Goal: Transaction & Acquisition: Purchase product/service

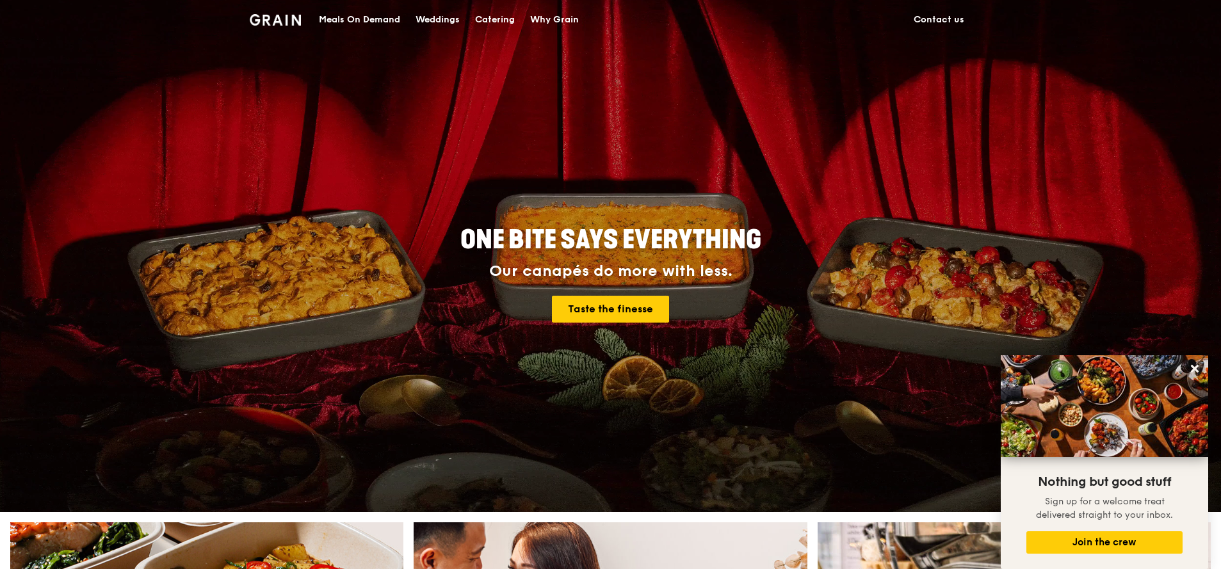
click at [378, 19] on div "Meals On Demand" at bounding box center [359, 20] width 81 height 38
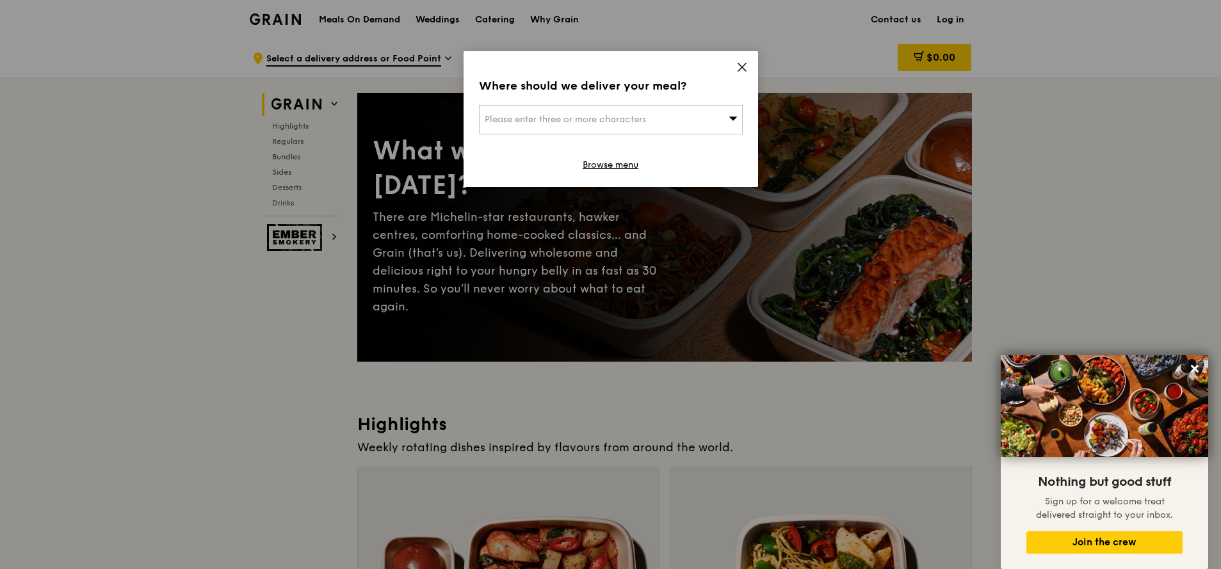
click at [523, 121] on span "Please enter three or more characters" at bounding box center [565, 119] width 161 height 11
click at [577, 118] on input "search" at bounding box center [610, 120] width 262 height 28
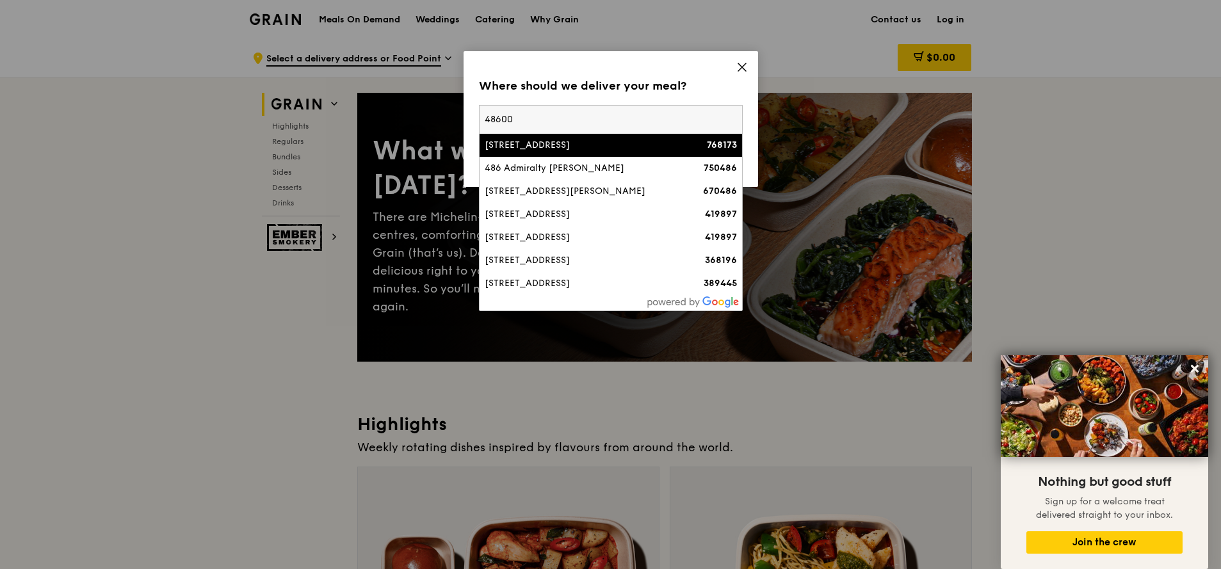
type input "486005"
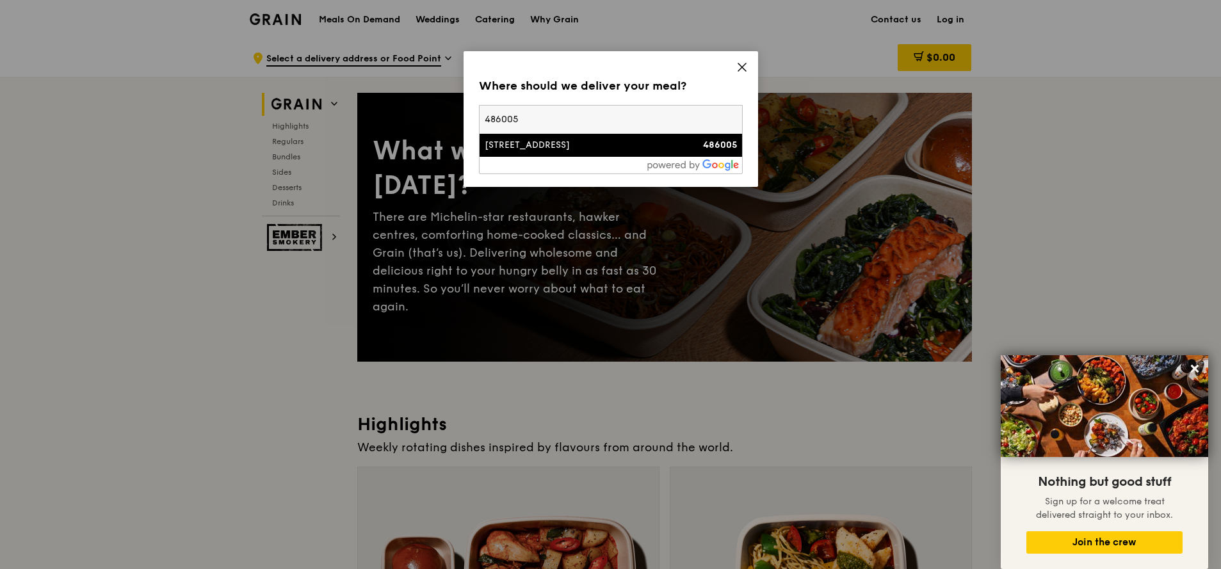
click at [605, 141] on div "[STREET_ADDRESS]" at bounding box center [579, 145] width 189 height 13
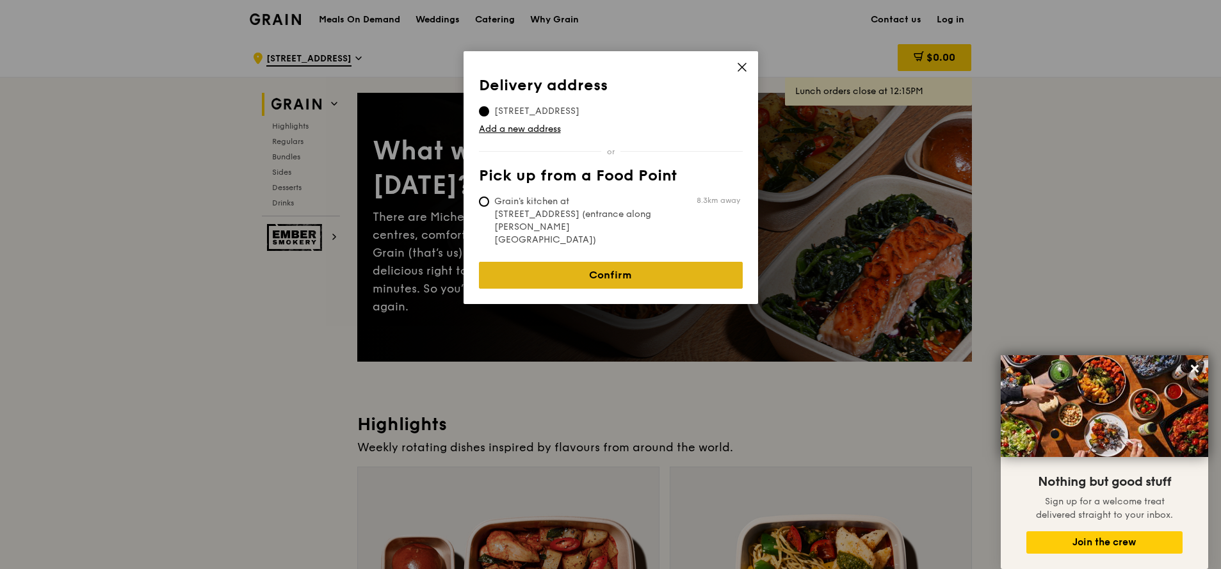
click at [601, 262] on link "Confirm" at bounding box center [611, 275] width 264 height 27
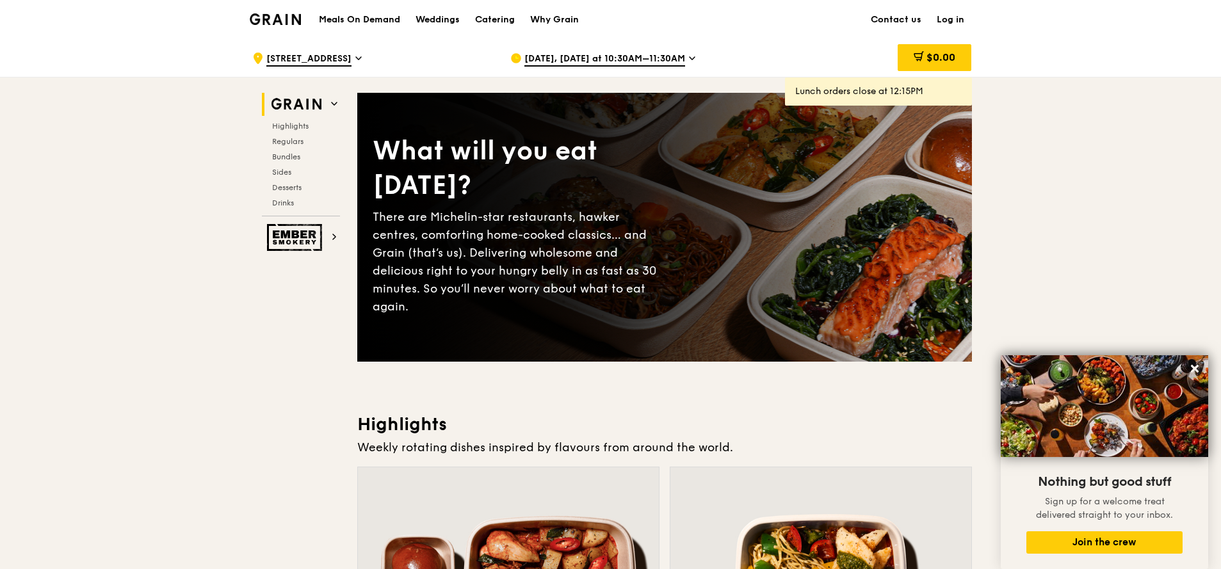
click at [944, 21] on link "Log in" at bounding box center [950, 20] width 43 height 38
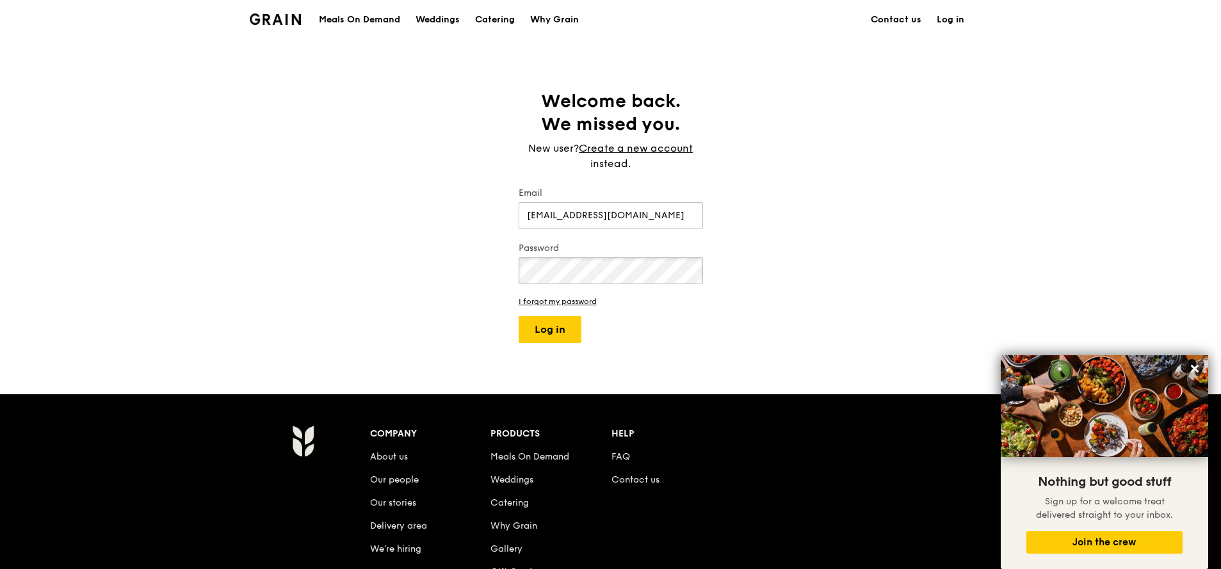
click at [518, 316] on button "Log in" at bounding box center [549, 329] width 63 height 27
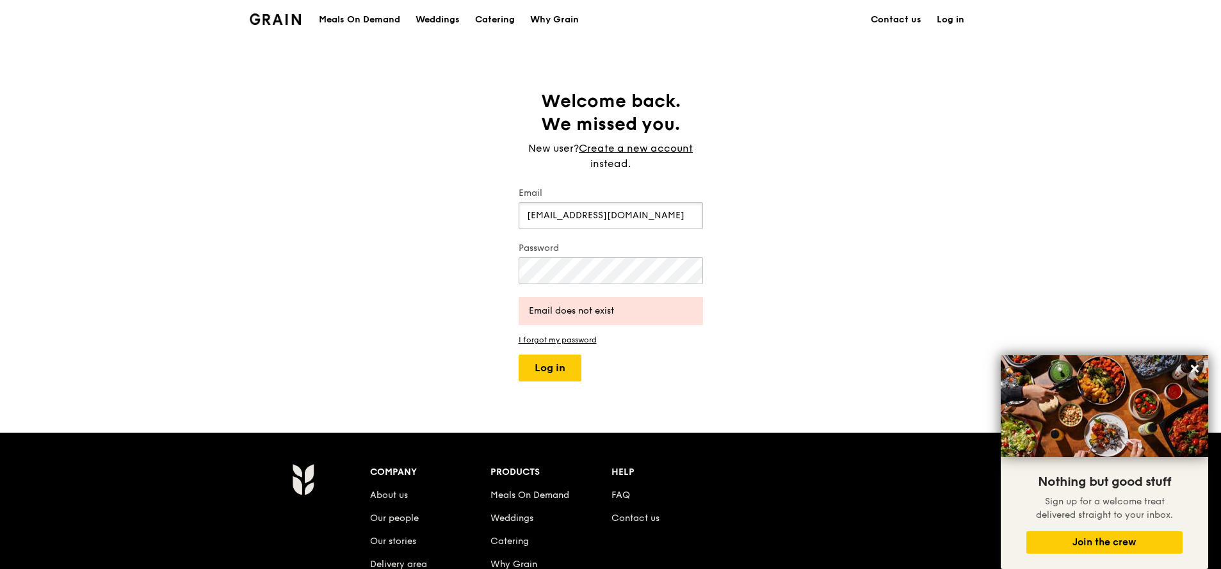
drag, startPoint x: 639, startPoint y: 216, endPoint x: 430, endPoint y: 215, distance: 209.3
click at [426, 218] on div "Welcome back. We missed you. New user? Create a new account instead. Email [EMA…" at bounding box center [610, 236] width 1221 height 292
click at [550, 364] on button "Log in" at bounding box center [549, 368] width 63 height 27
drag, startPoint x: 629, startPoint y: 211, endPoint x: 409, endPoint y: 214, distance: 219.6
click at [409, 214] on div "Welcome back. We missed you. New user? Create a new account instead. Email [PER…" at bounding box center [610, 236] width 1221 height 292
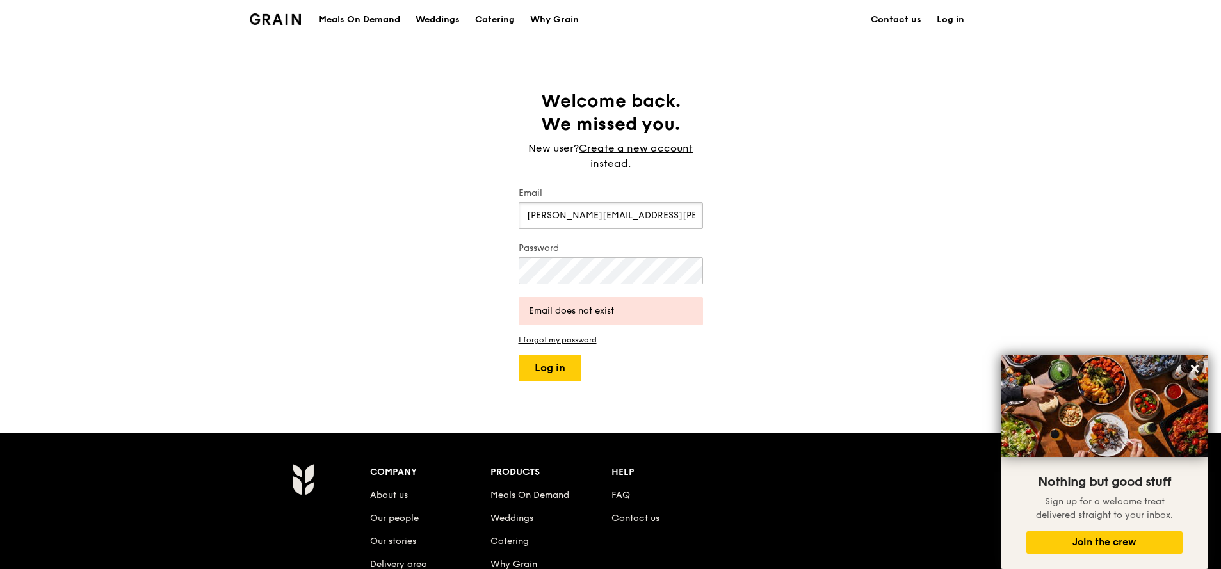
click at [647, 223] on input "[PERSON_NAME][EMAIL_ADDRESS][PERSON_NAME][DOMAIN_NAME]" at bounding box center [610, 215] width 184 height 27
click at [666, 216] on input "[PERSON_NAME][EMAIL_ADDRESS][PERSON_NAME][DOMAIN_NAME]" at bounding box center [610, 215] width 184 height 27
type input "[PERSON_NAME][EMAIL_ADDRESS][PERSON_NAME][DOMAIN_NAME]"
click at [542, 376] on button "Log in" at bounding box center [549, 368] width 63 height 27
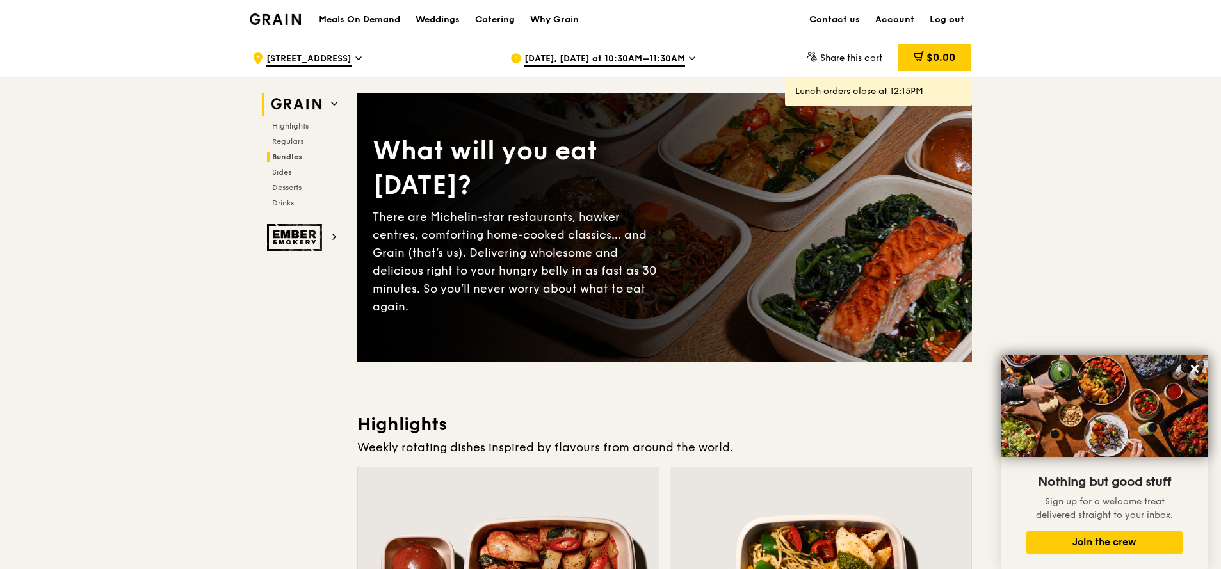
click at [299, 161] on span "Bundles" at bounding box center [287, 156] width 30 height 9
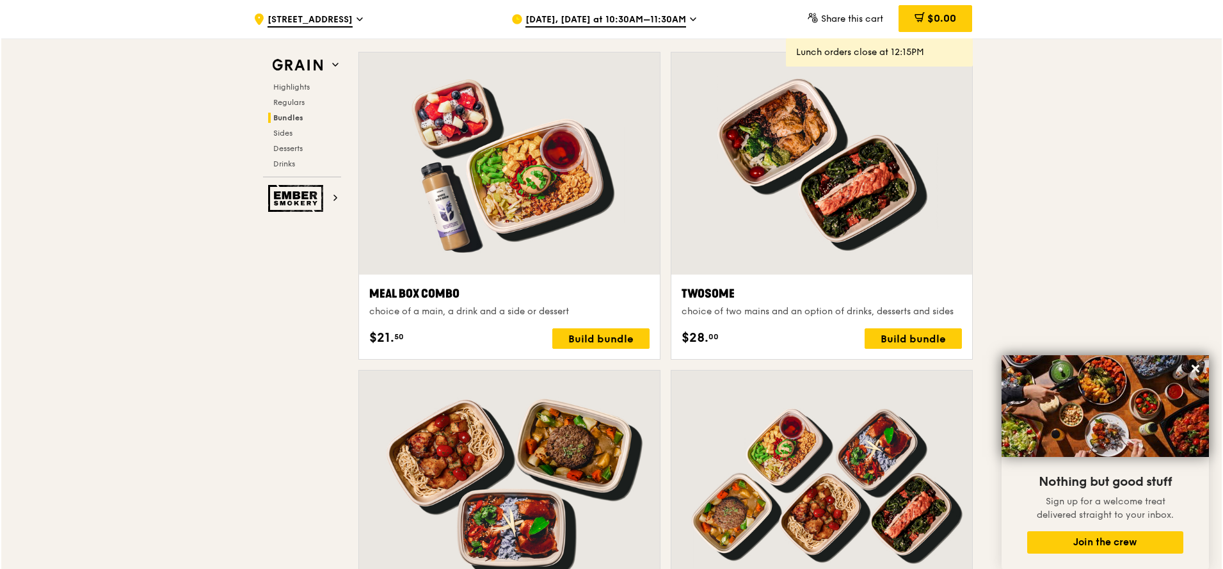
scroll to position [1921, 0]
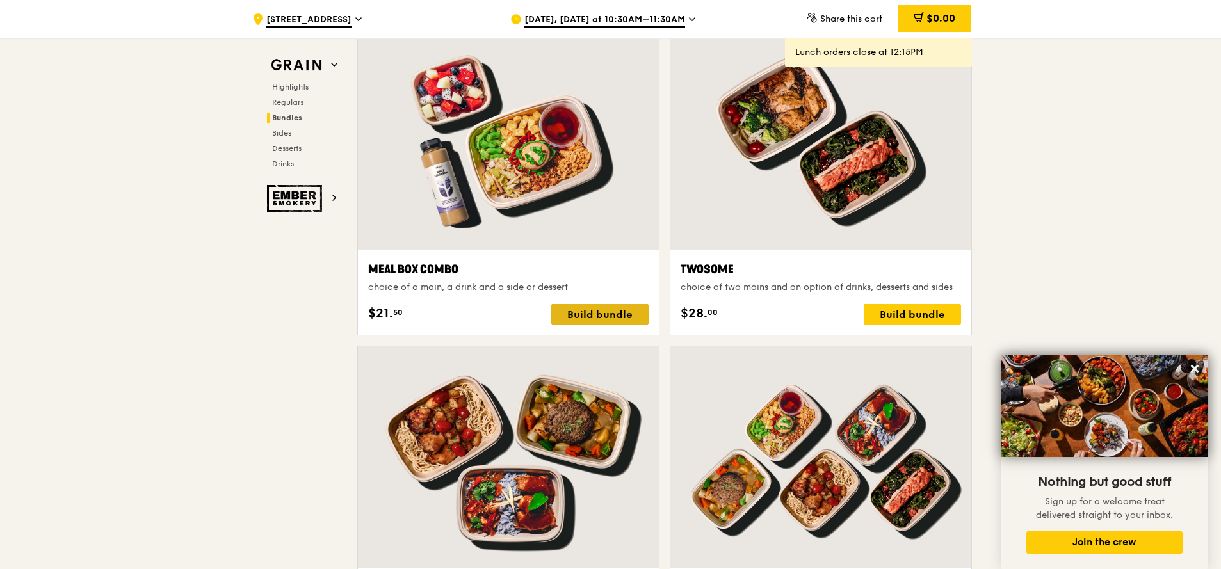
click at [584, 320] on div "Build bundle" at bounding box center [599, 314] width 97 height 20
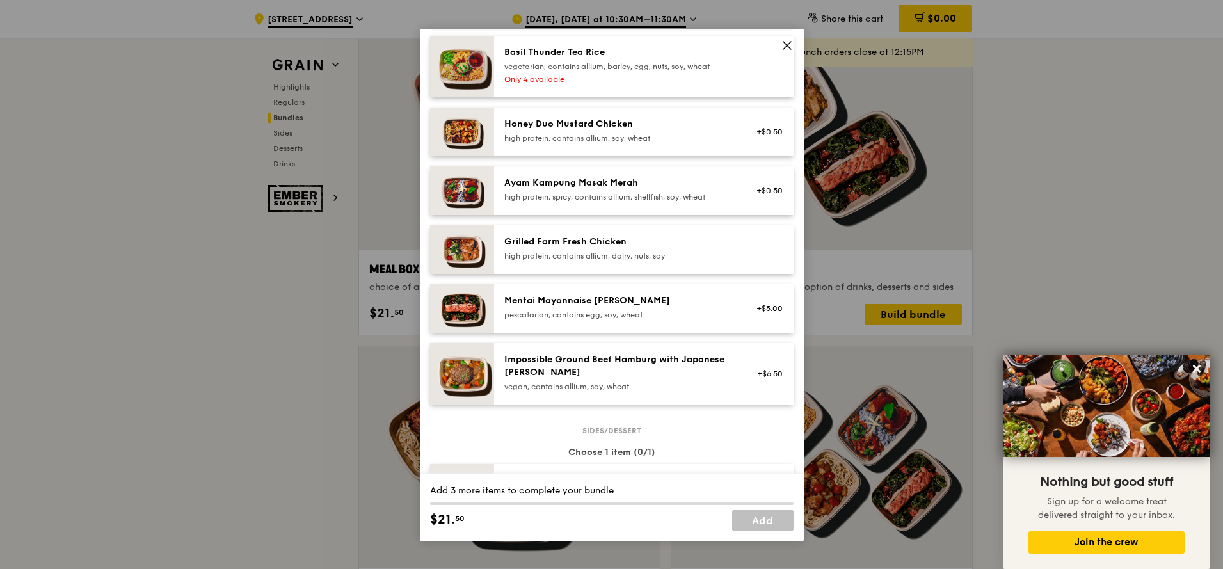
scroll to position [298, 0]
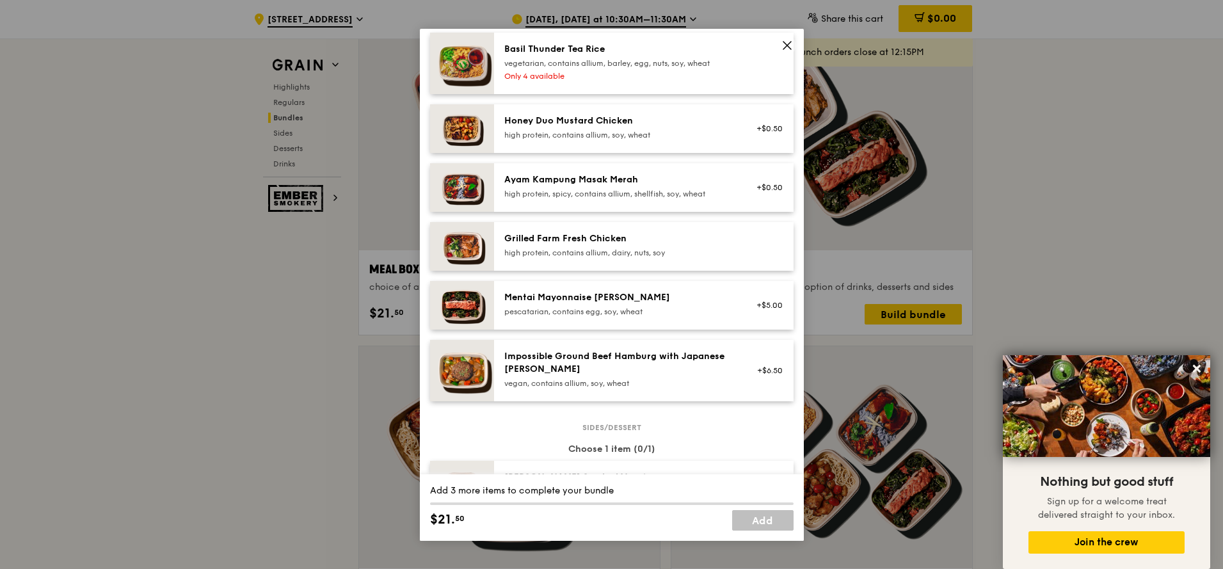
click at [465, 131] on img at bounding box center [462, 128] width 64 height 49
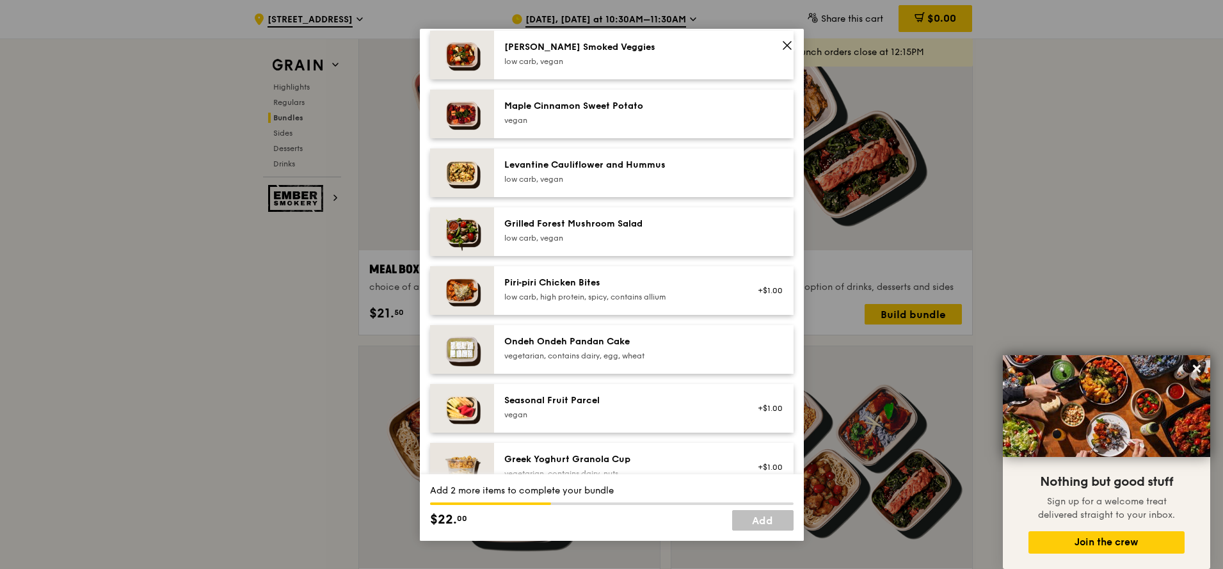
scroll to position [759, 0]
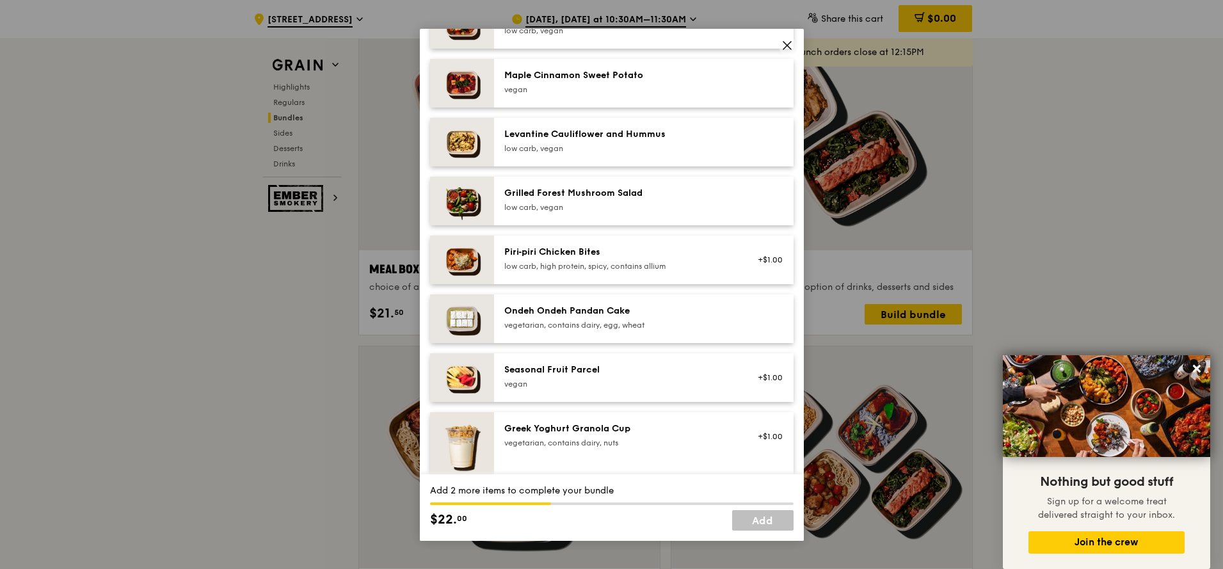
click at [480, 315] on img at bounding box center [462, 318] width 64 height 49
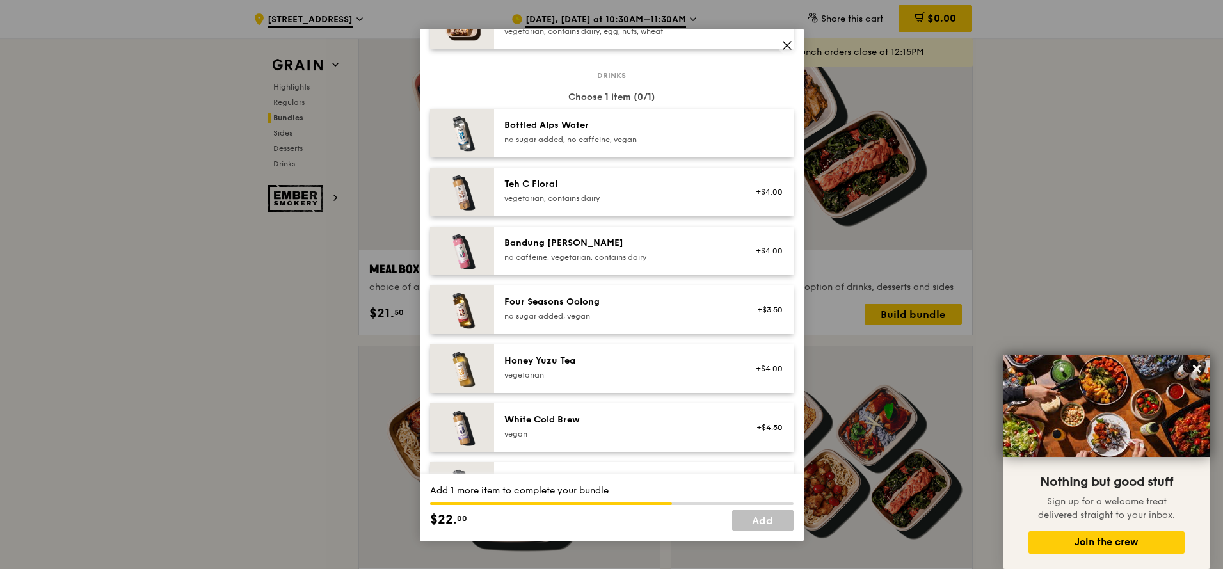
scroll to position [1450, 0]
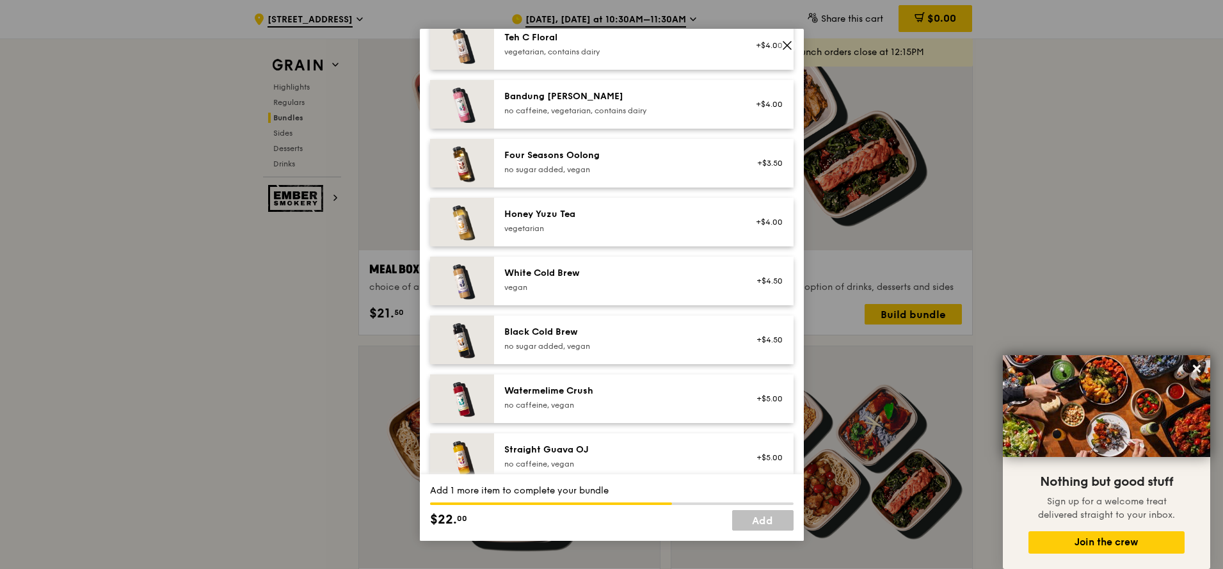
click at [470, 220] on img at bounding box center [462, 222] width 64 height 49
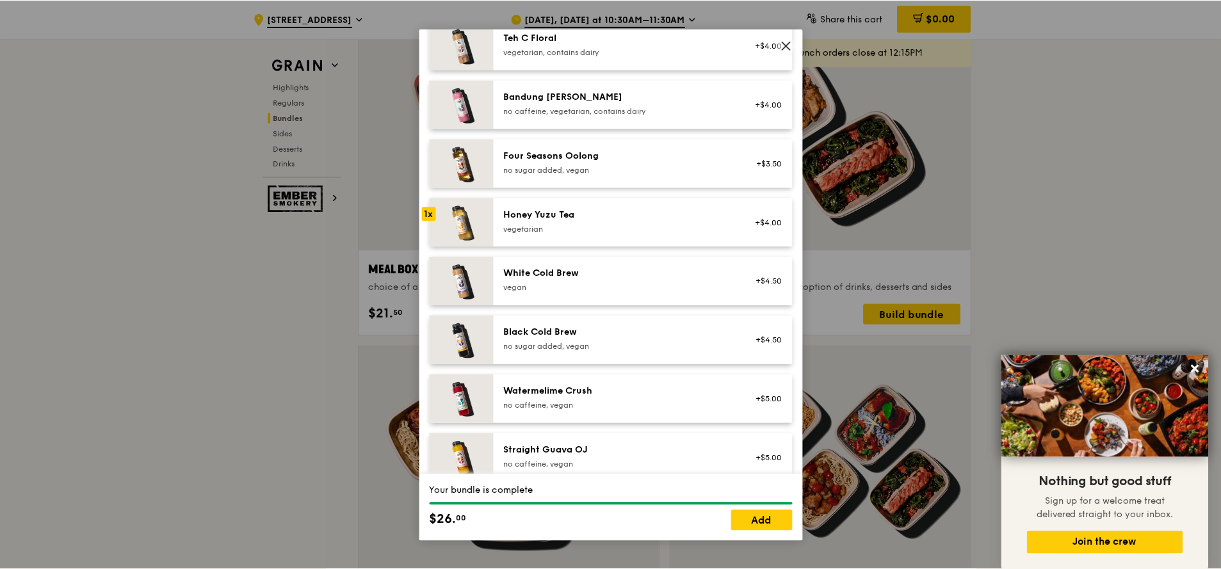
scroll to position [1468, 0]
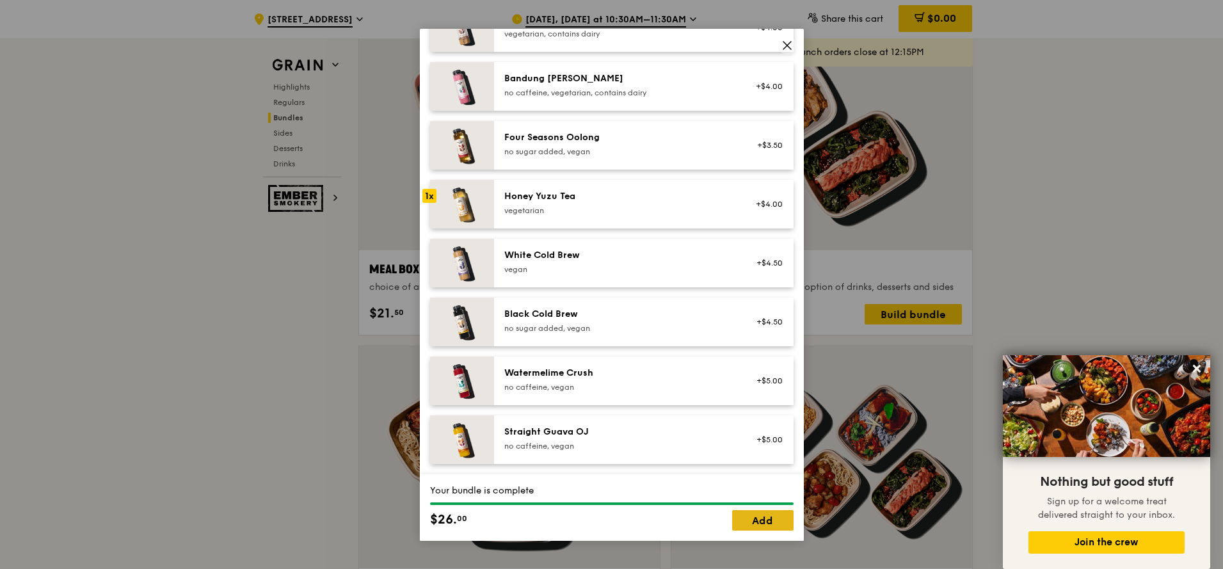
click at [764, 511] on link "Add" at bounding box center [762, 520] width 61 height 20
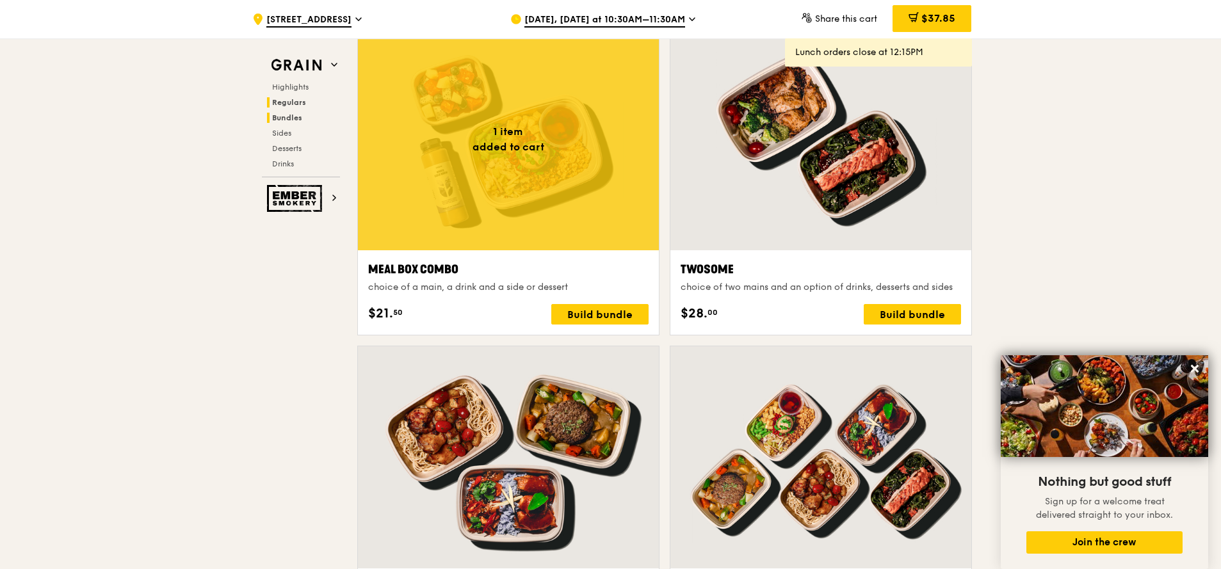
click at [293, 105] on span "Regulars" at bounding box center [289, 102] width 34 height 9
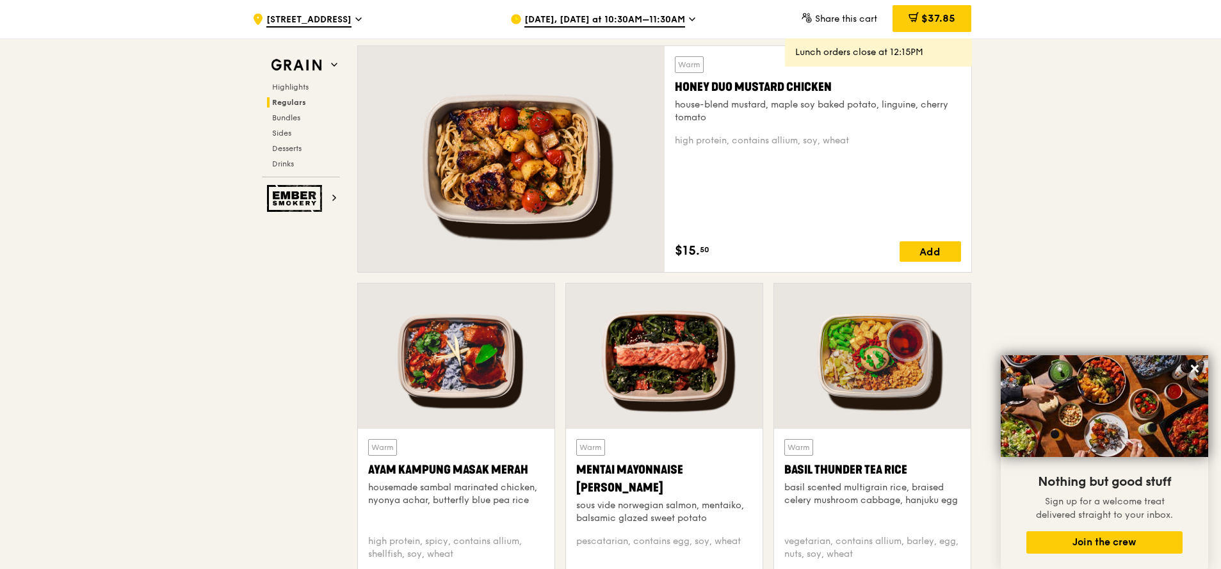
scroll to position [842, 0]
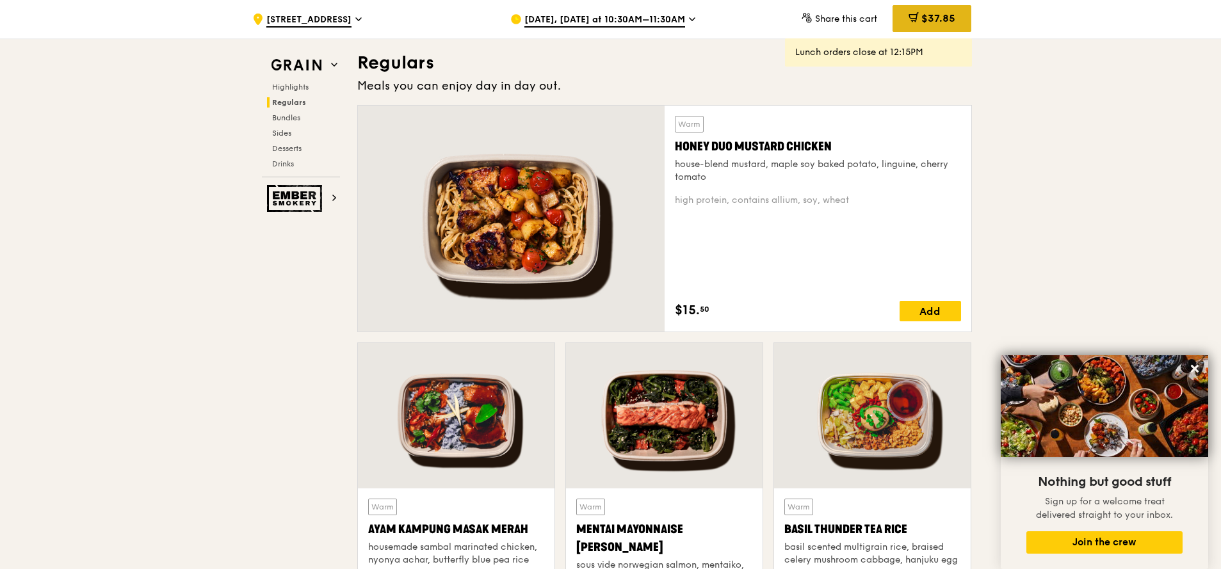
click at [917, 20] on icon at bounding box center [913, 17] width 10 height 10
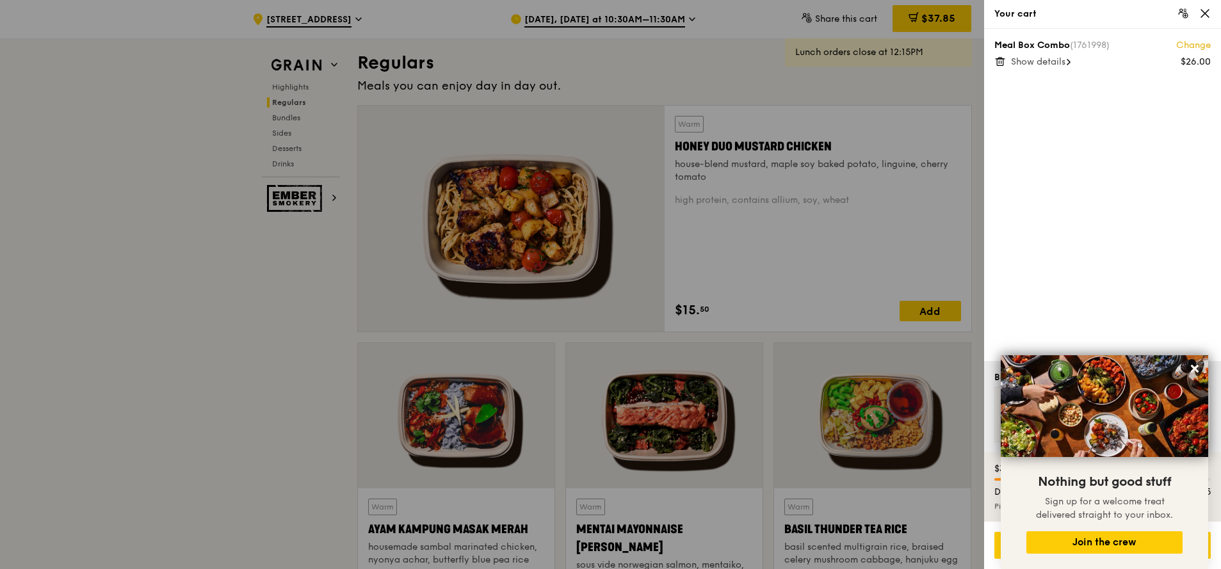
click at [1042, 62] on span "Show details" at bounding box center [1038, 61] width 54 height 11
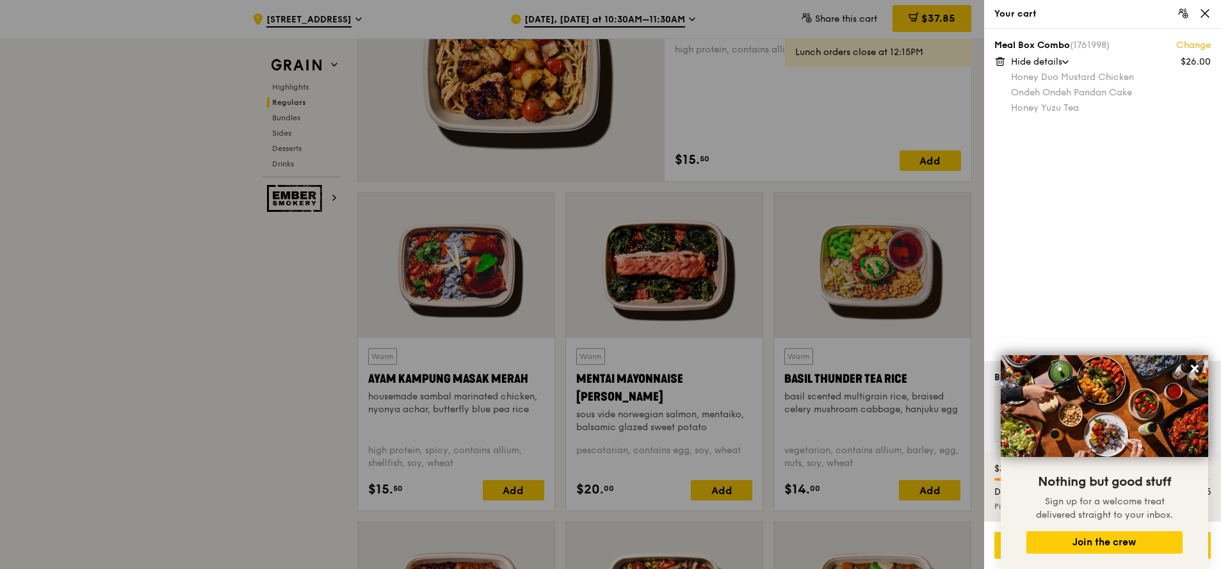
scroll to position [995, 0]
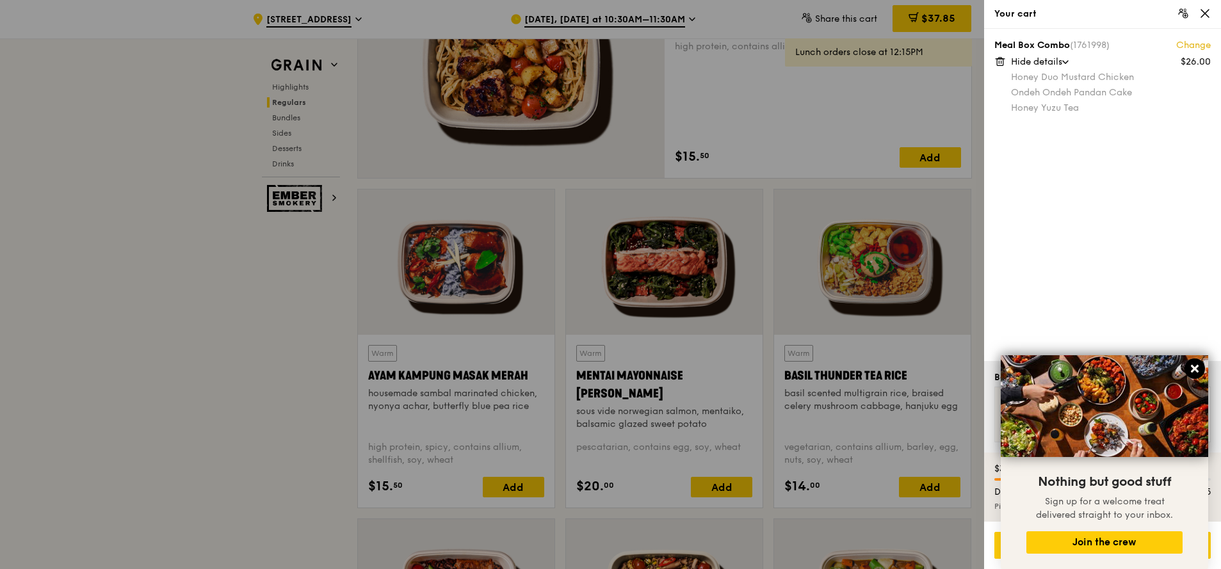
click at [1195, 373] on icon at bounding box center [1195, 369] width 12 height 12
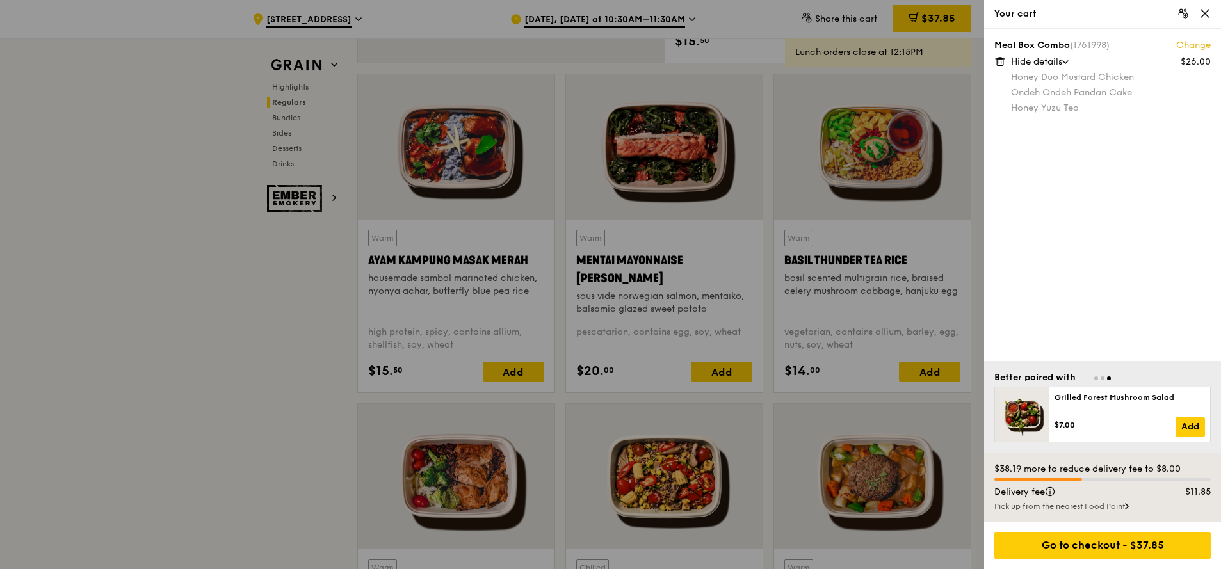
scroll to position [1149, 0]
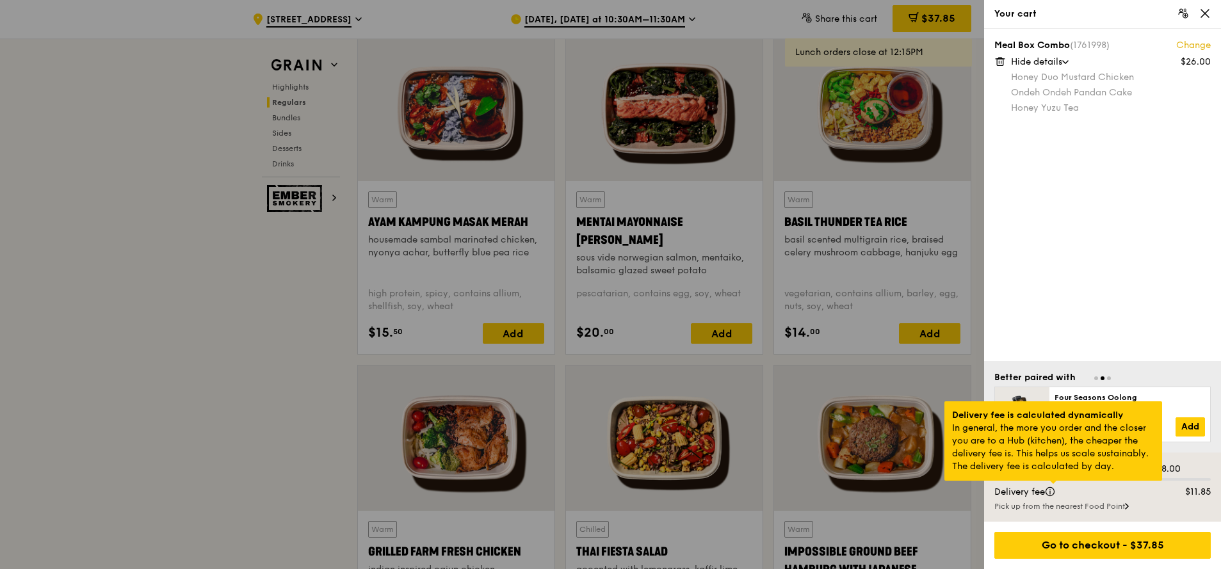
click at [1054, 484] on div at bounding box center [1053, 482] width 6 height 3
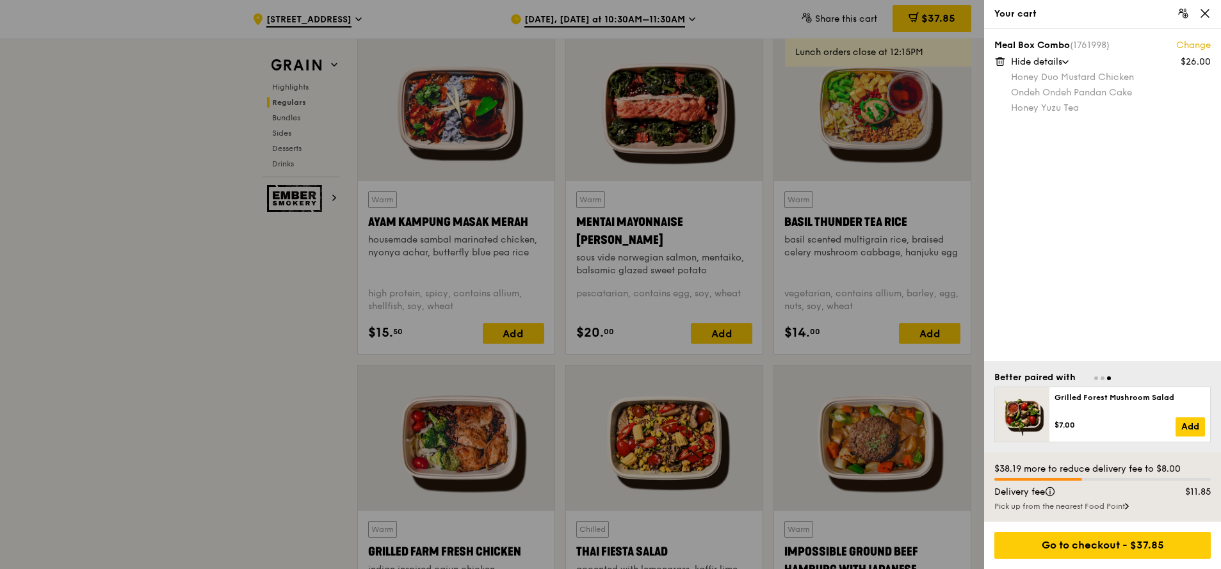
click at [1103, 246] on div "Meal Box Combo (1761998) Change $26.00 Hide details Honey Duo Mustard Chicken O…" at bounding box center [1102, 195] width 237 height 332
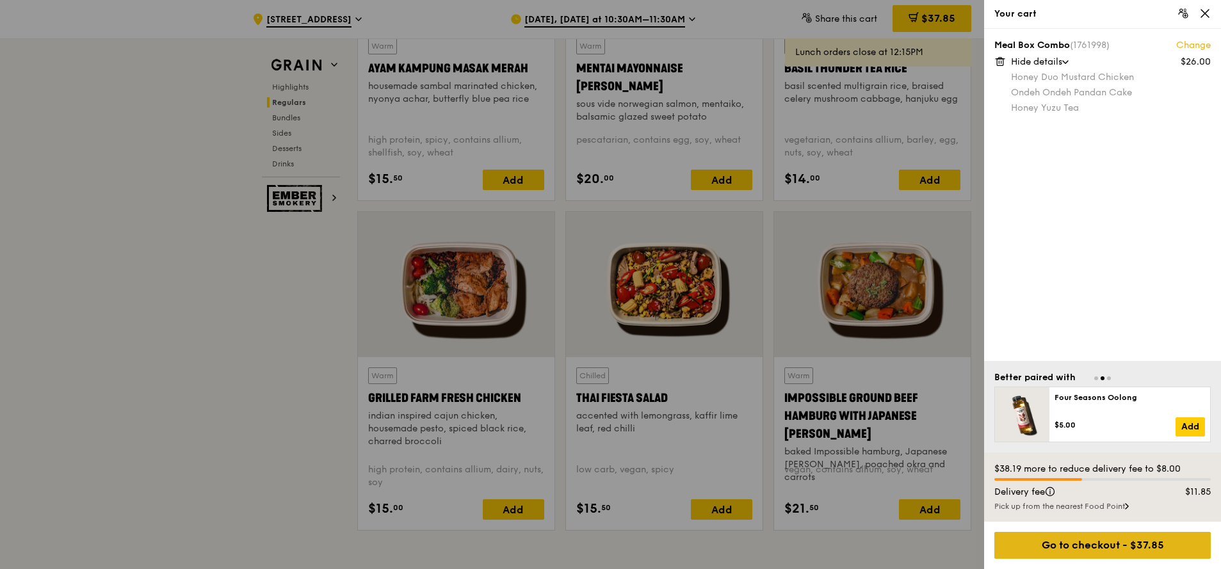
click at [1130, 550] on div "Go to checkout - $37.85" at bounding box center [1102, 545] width 216 height 27
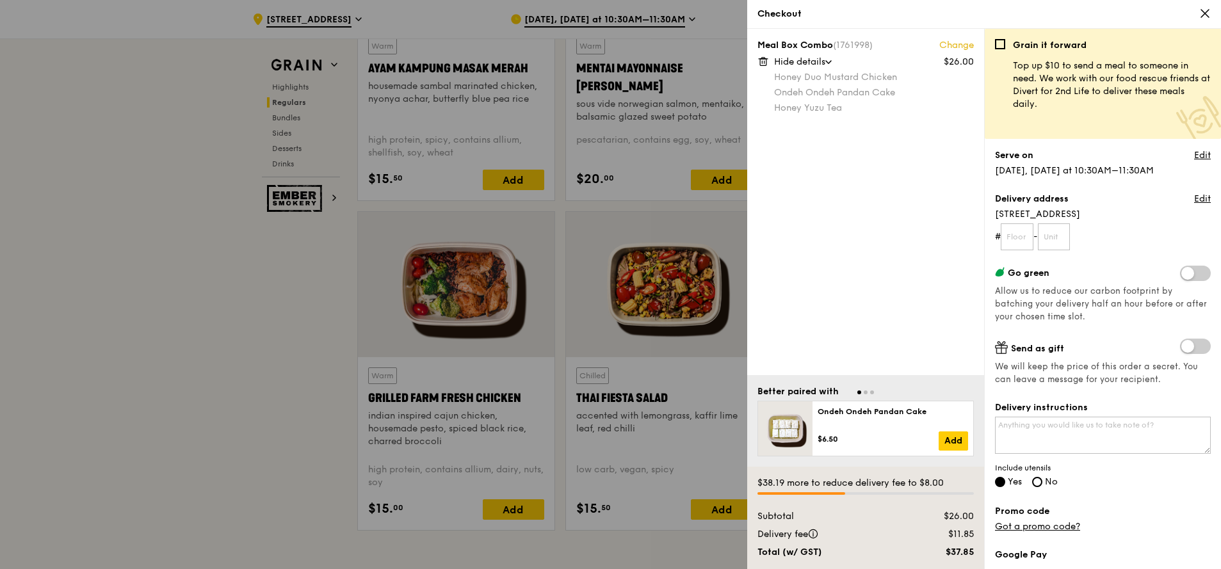
click at [1003, 51] on div "Grain it forward Top up $10 to send a meal to someone in need. We work with our…" at bounding box center [1102, 84] width 236 height 110
click at [1000, 46] on input "checkbox" at bounding box center [1000, 44] width 10 height 10
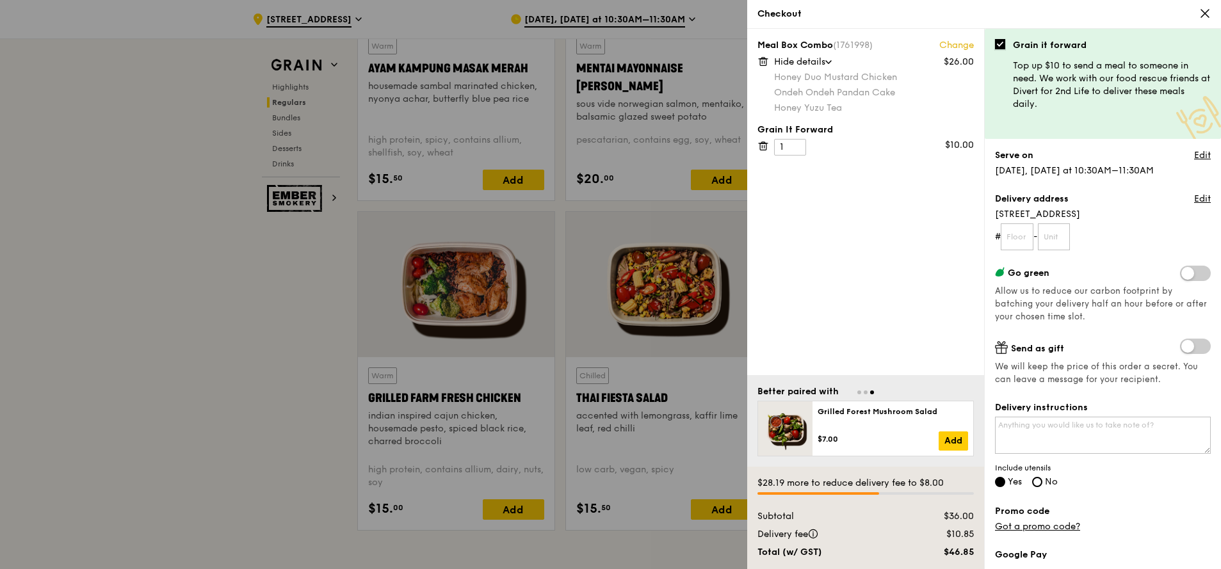
click at [1000, 46] on input "checkbox" at bounding box center [1000, 44] width 10 height 10
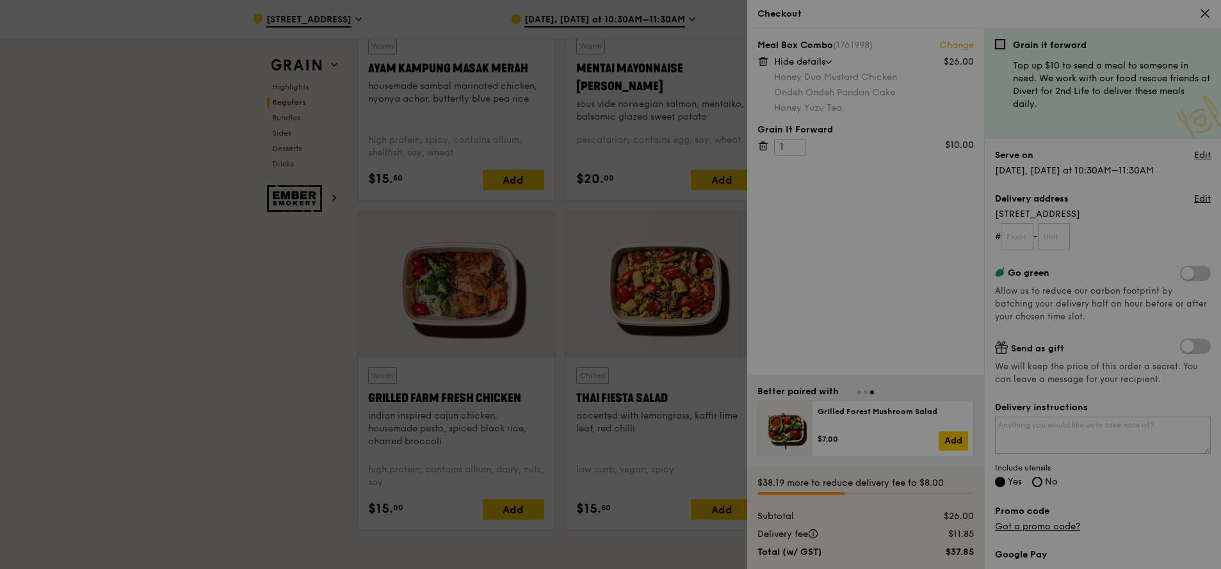
checkbox input "false"
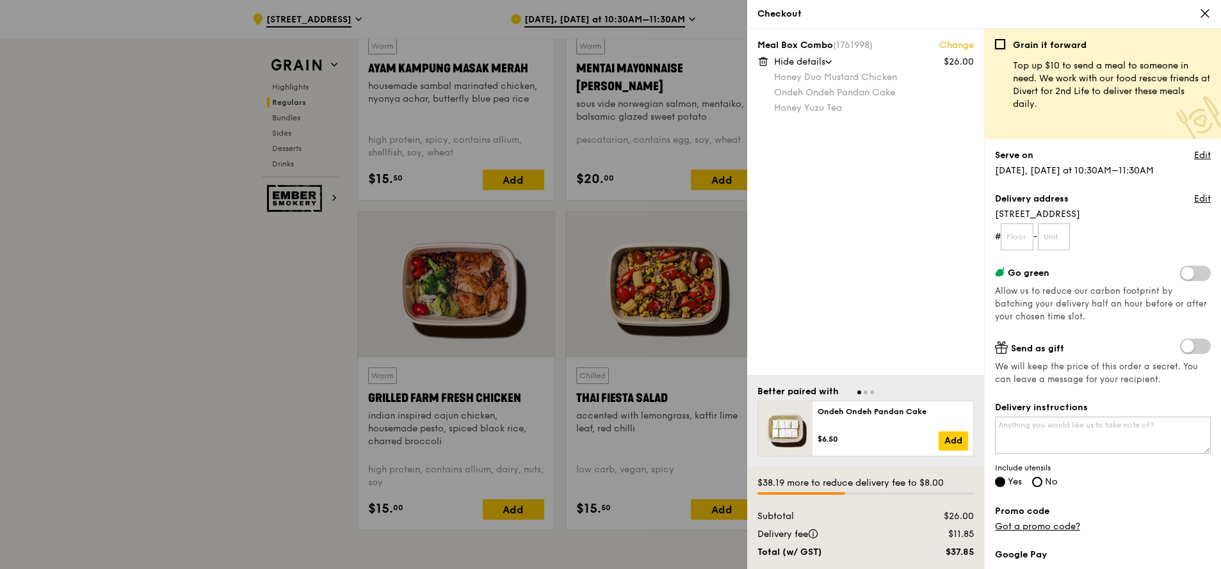
scroll to position [77, 0]
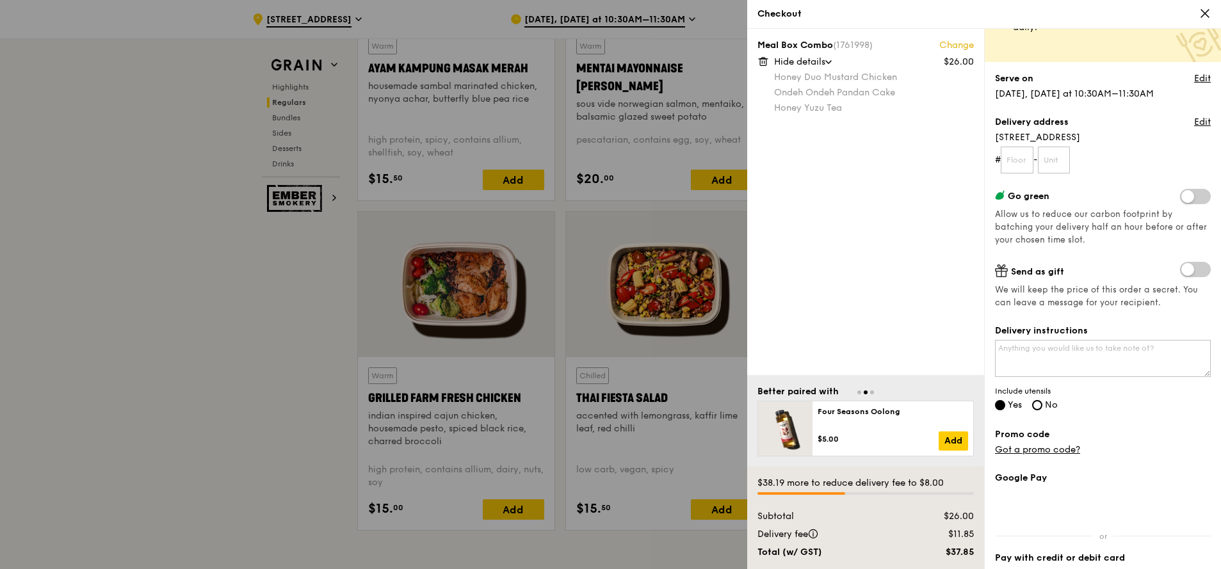
click at [1189, 273] on span at bounding box center [1195, 269] width 31 height 15
click at [1182, 271] on input "checkbox" at bounding box center [1182, 271] width 0 height 0
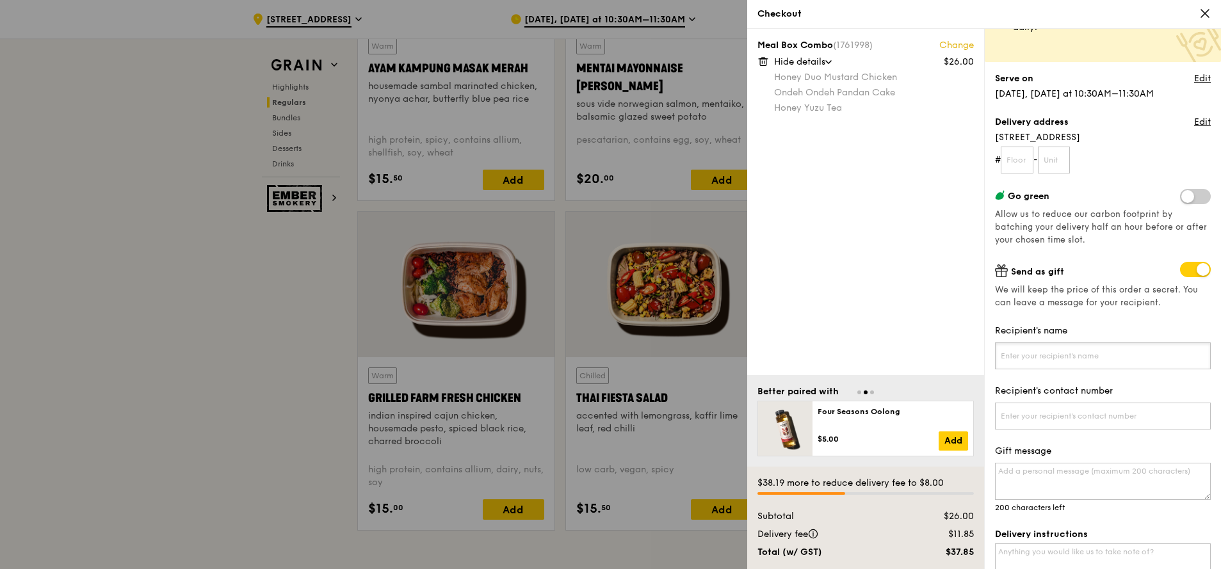
click at [1020, 362] on input "Recipient's name" at bounding box center [1103, 355] width 216 height 27
type input "[PERSON_NAME]"
click at [1031, 431] on form "Recipient's name [PERSON_NAME] Recipient's contact number Gift message 200 char…" at bounding box center [1103, 419] width 216 height 188
click at [1032, 424] on input "Recipient's contact number" at bounding box center [1103, 416] width 216 height 27
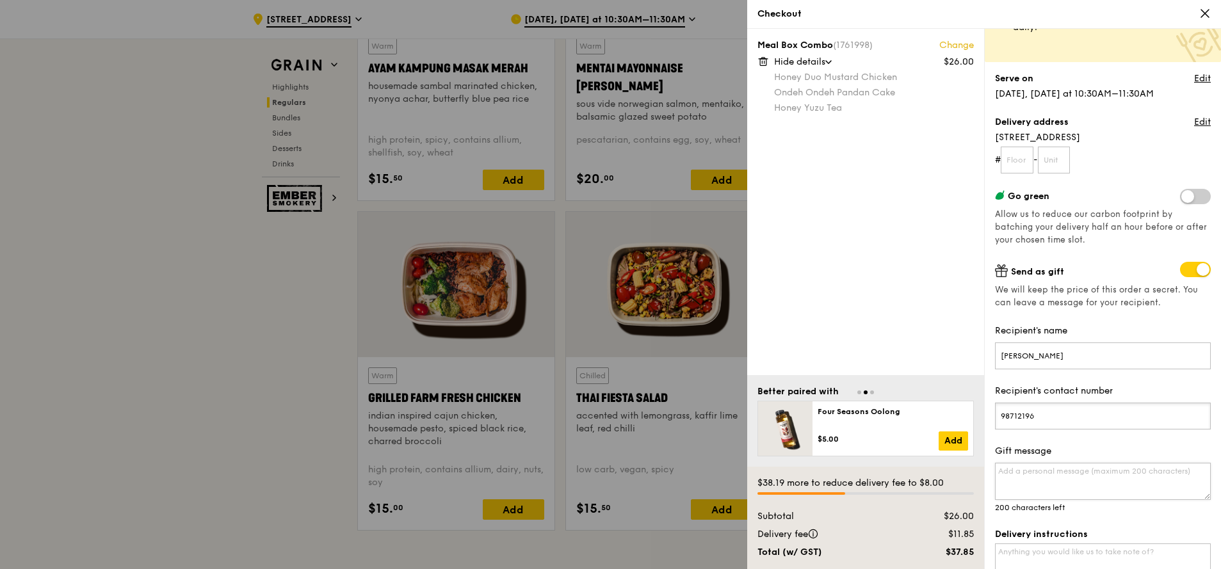
type input "98712196"
click at [1141, 475] on textarea "Gift message" at bounding box center [1103, 481] width 216 height 37
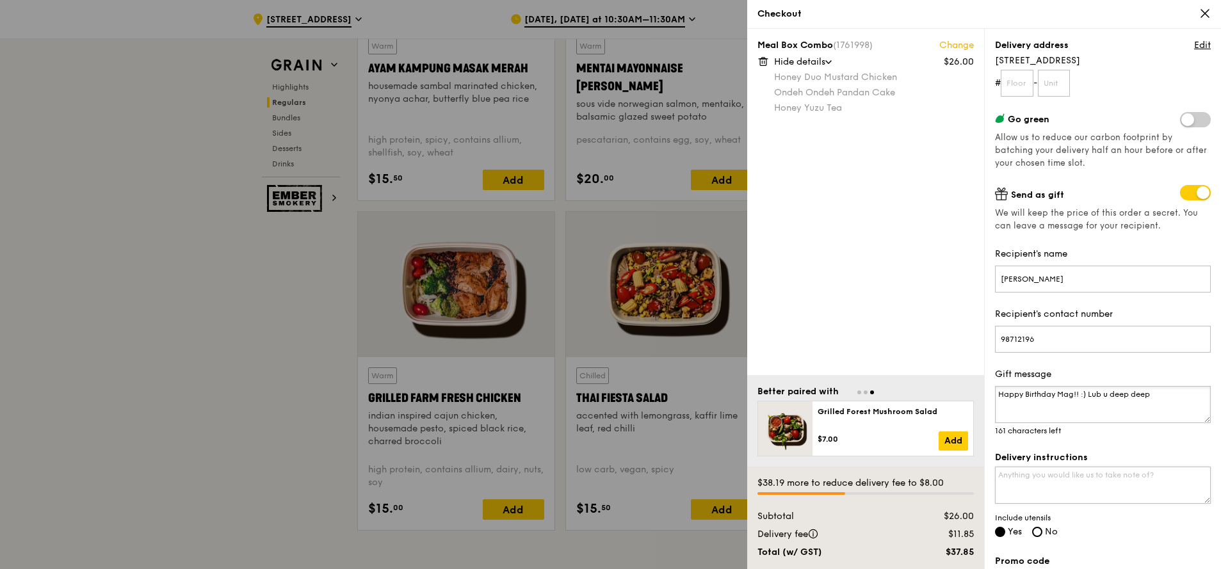
type textarea "Happy Birthday Mag!! :) Lub u deep deep"
click at [1066, 487] on textarea "Delivery instructions" at bounding box center [1103, 485] width 216 height 37
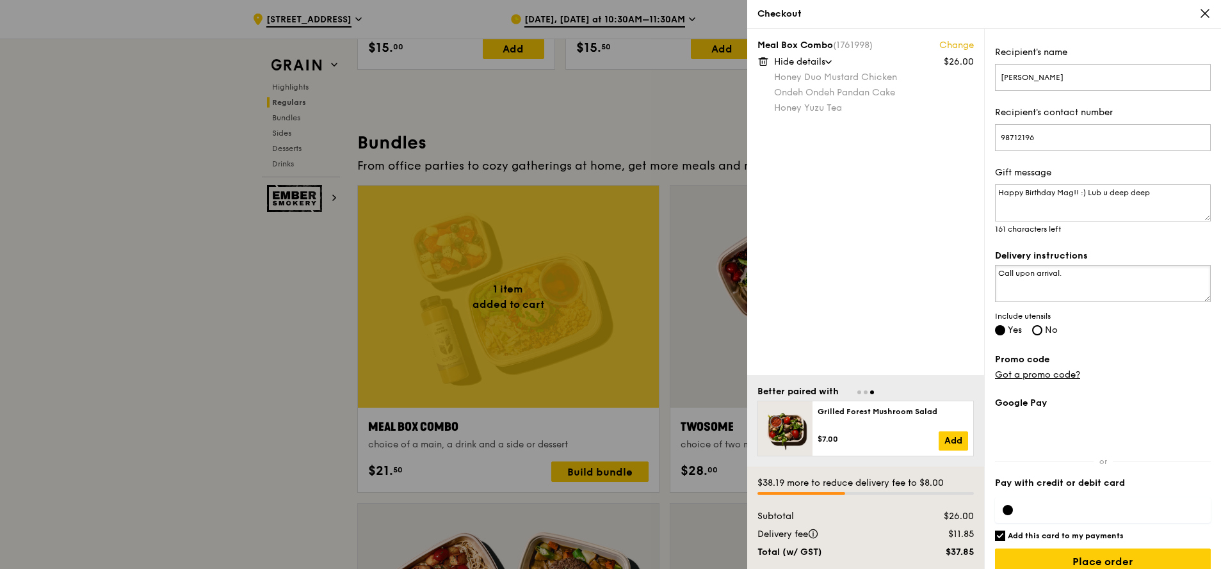
scroll to position [372, 0]
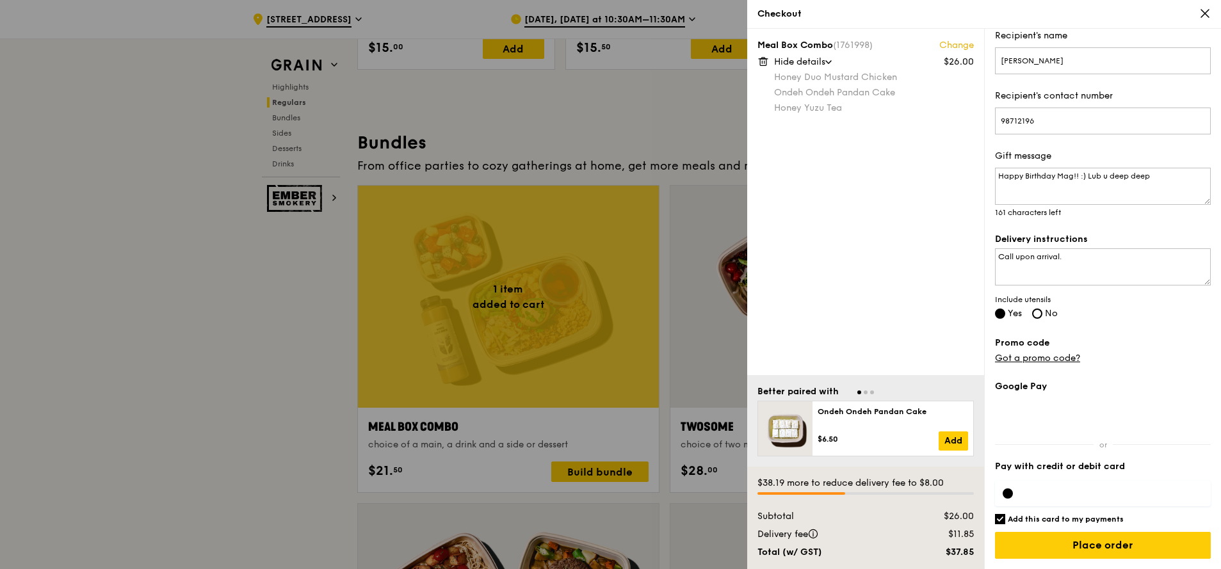
click at [830, 179] on div "Meal Box Combo (1761998) Change $26.00 Hide details Honey Duo Mustard Chicken O…" at bounding box center [865, 202] width 237 height 346
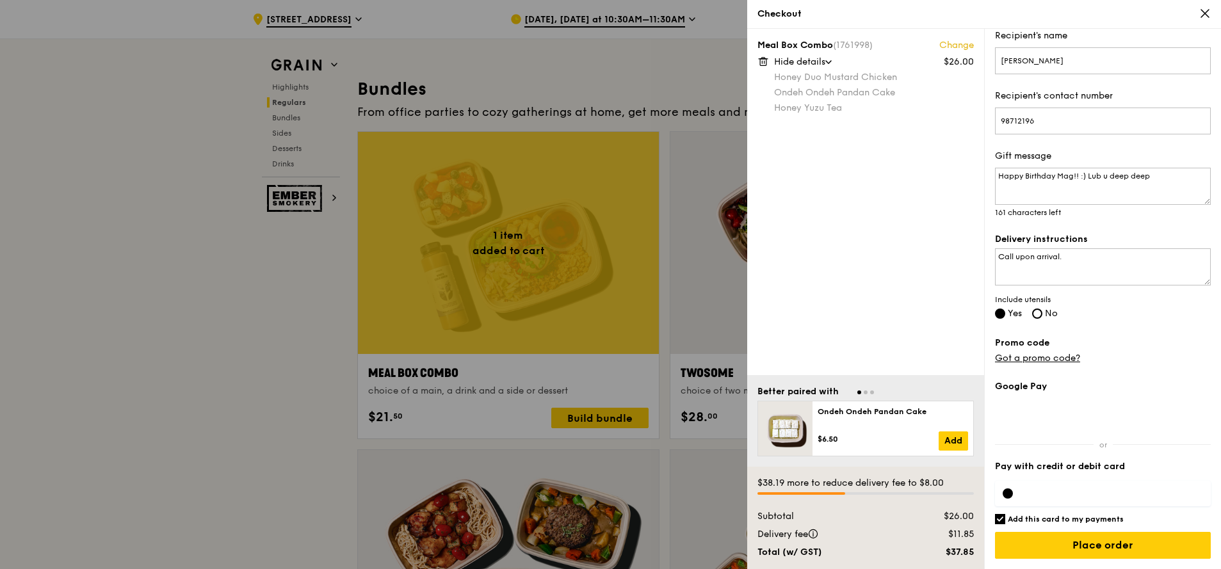
scroll to position [1840, 0]
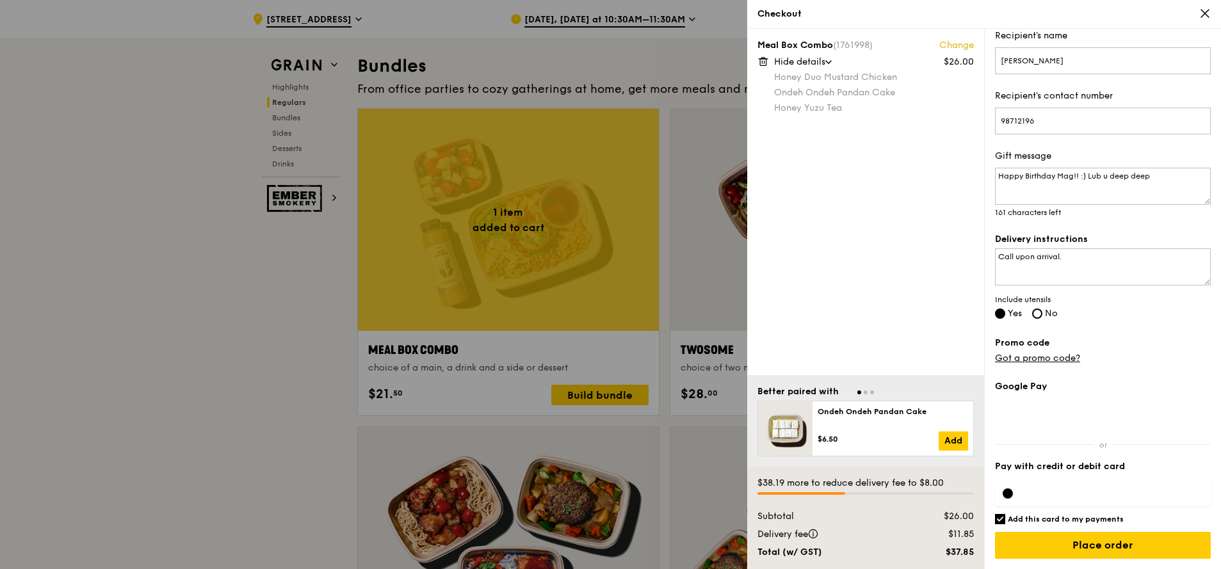
click at [600, 52] on div at bounding box center [610, 284] width 1221 height 569
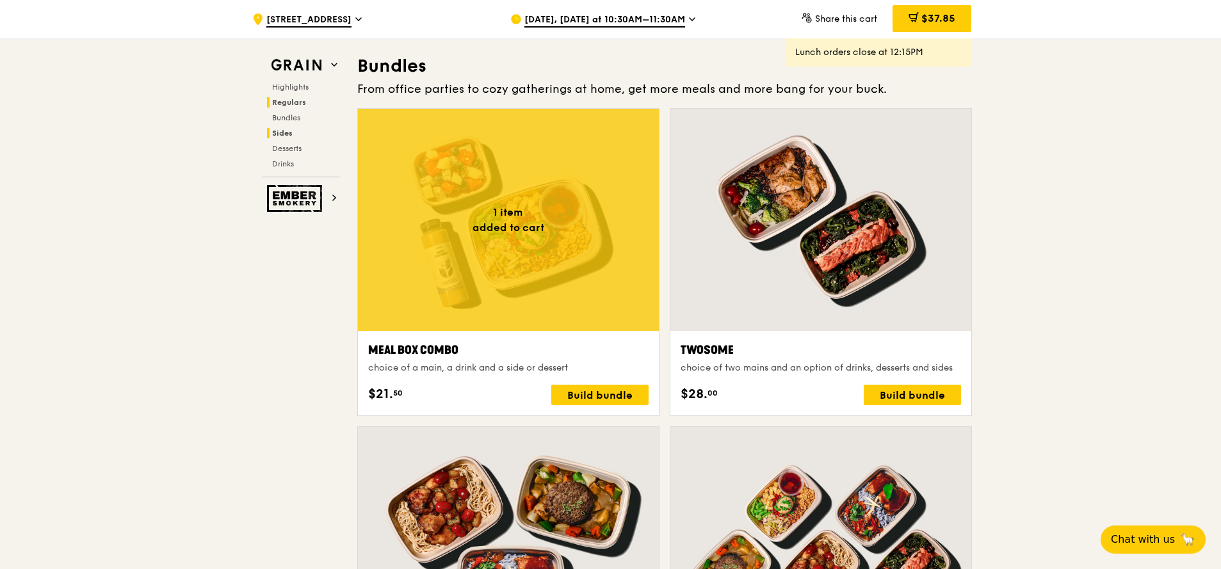
click at [282, 135] on span "Sides" at bounding box center [282, 133] width 20 height 9
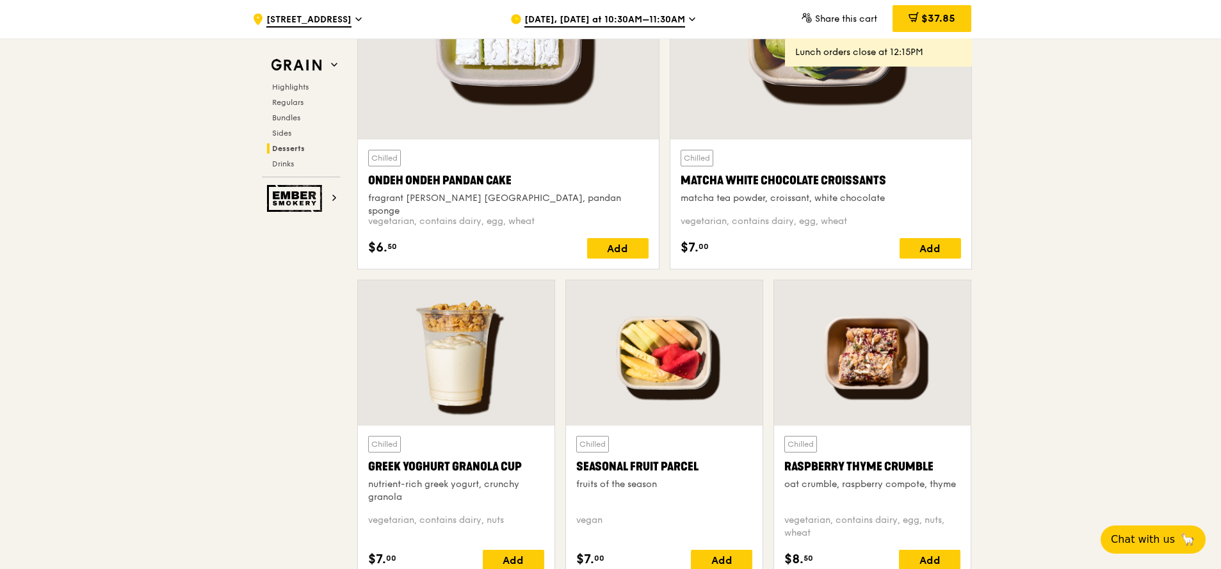
scroll to position [3914, 0]
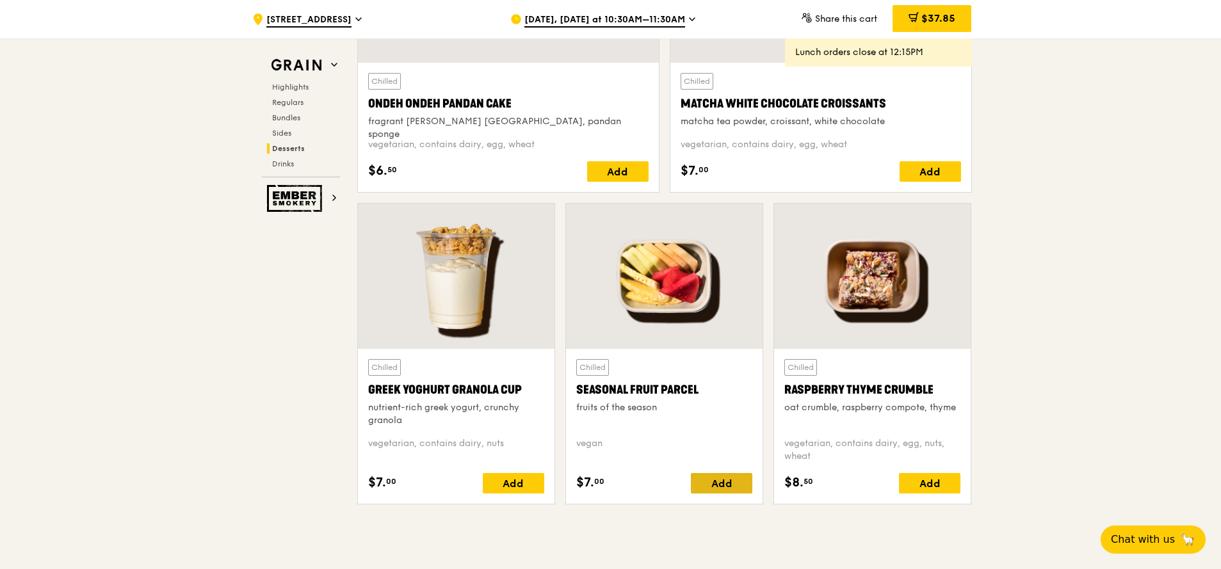
click at [723, 490] on div "Add" at bounding box center [721, 483] width 61 height 20
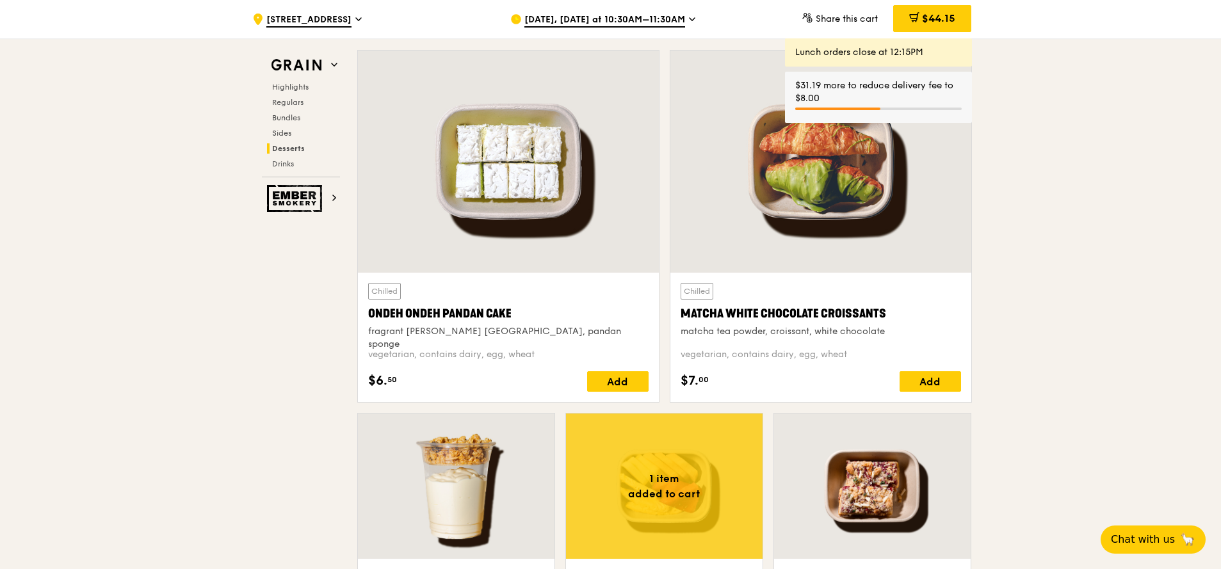
scroll to position [3684, 0]
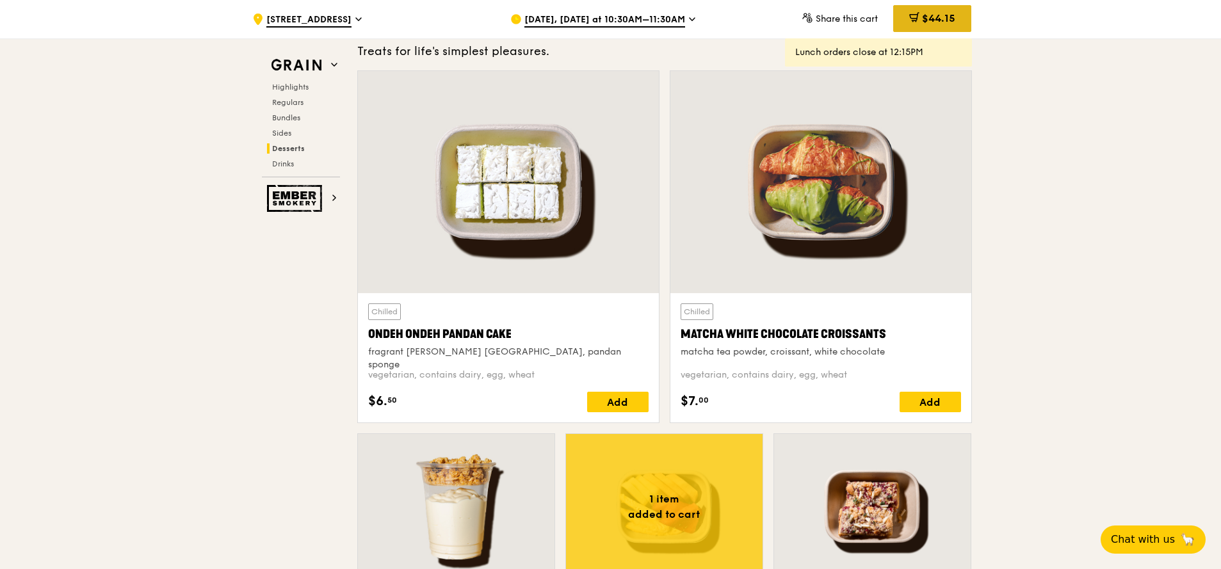
click at [933, 22] on span "$44.15" at bounding box center [938, 18] width 33 height 12
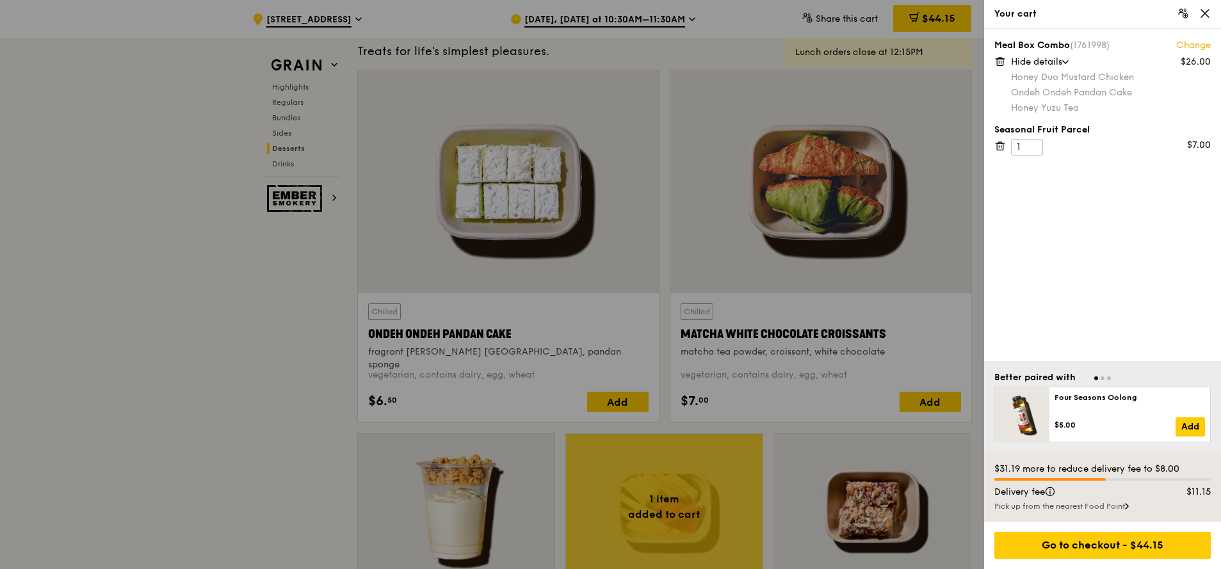
click at [1000, 148] on icon at bounding box center [1000, 146] width 12 height 12
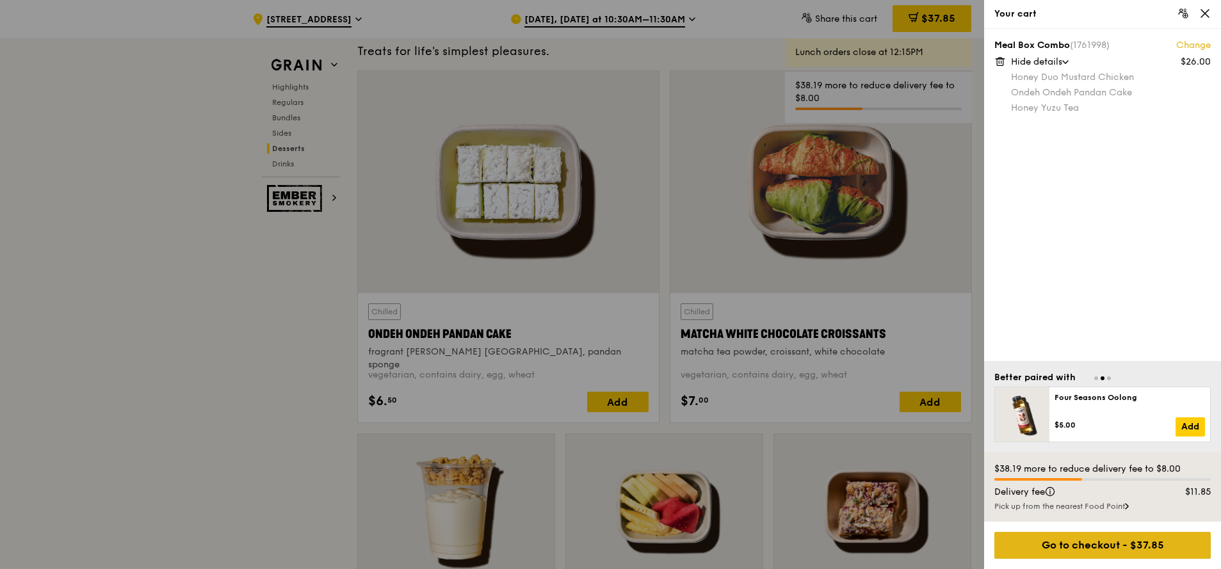
click at [1139, 553] on div "Go to checkout - $37.85" at bounding box center [1102, 545] width 216 height 27
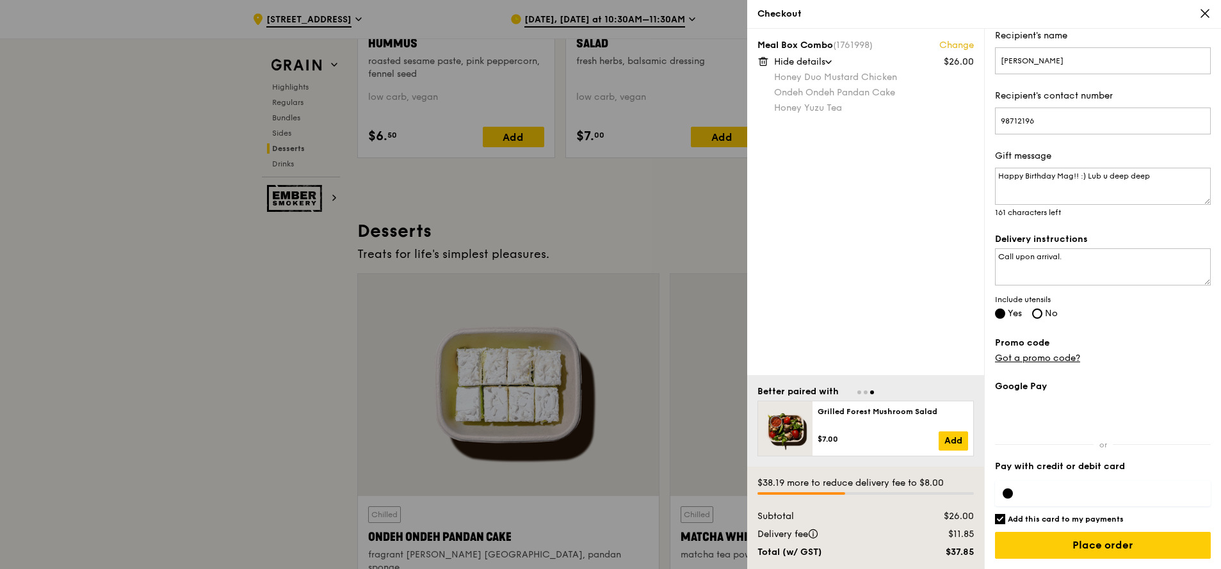
scroll to position [3377, 0]
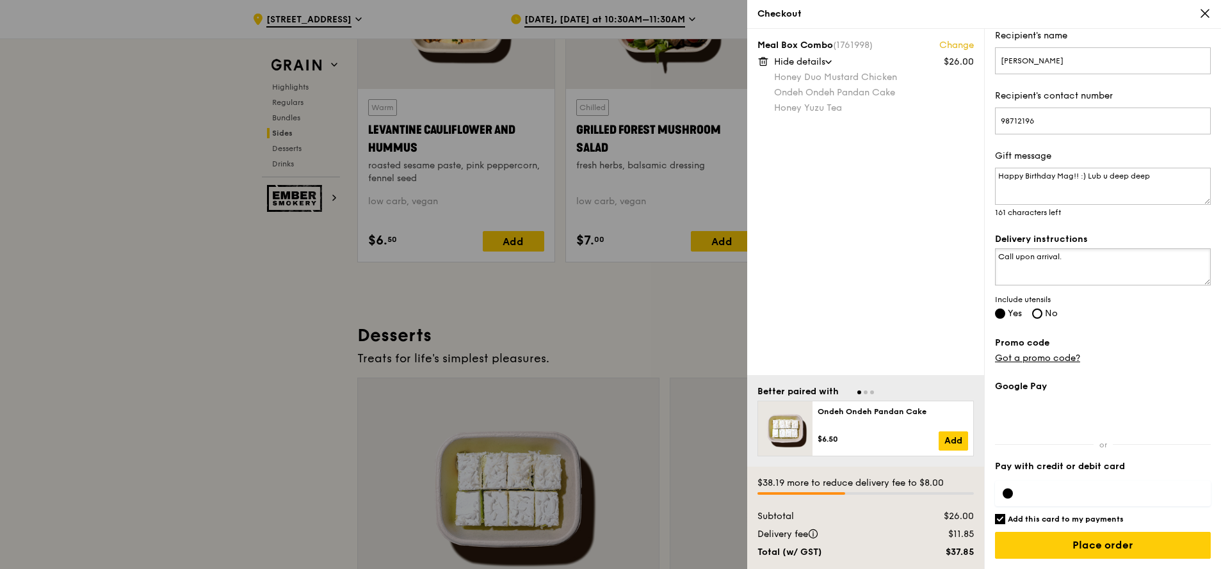
click at [1019, 257] on textarea "Call upon arrival." at bounding box center [1103, 266] width 216 height 37
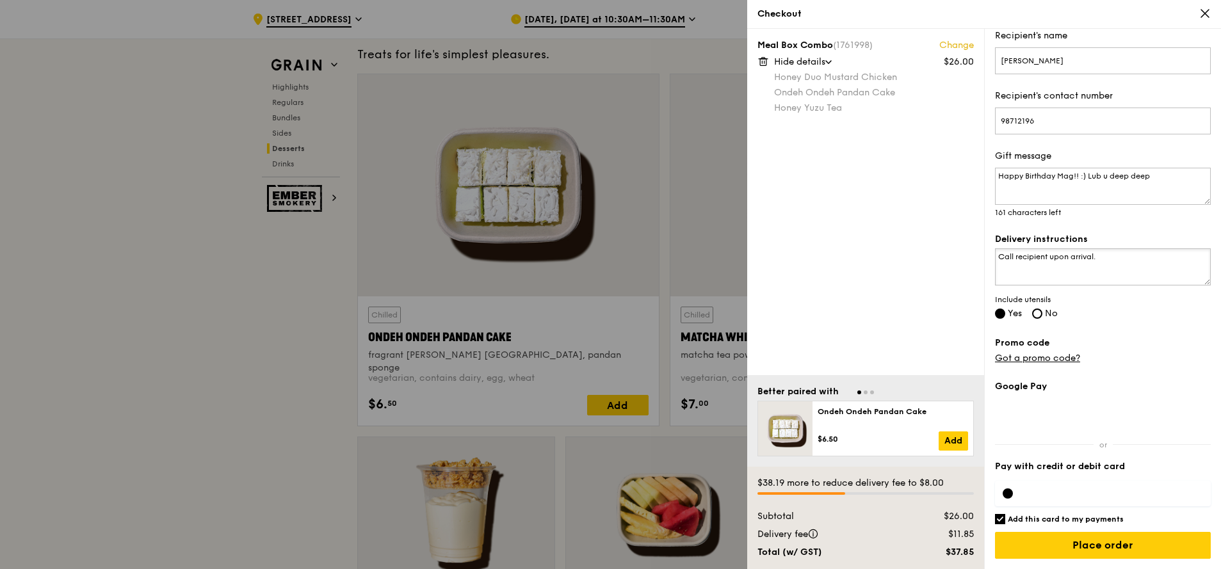
scroll to position [3684, 0]
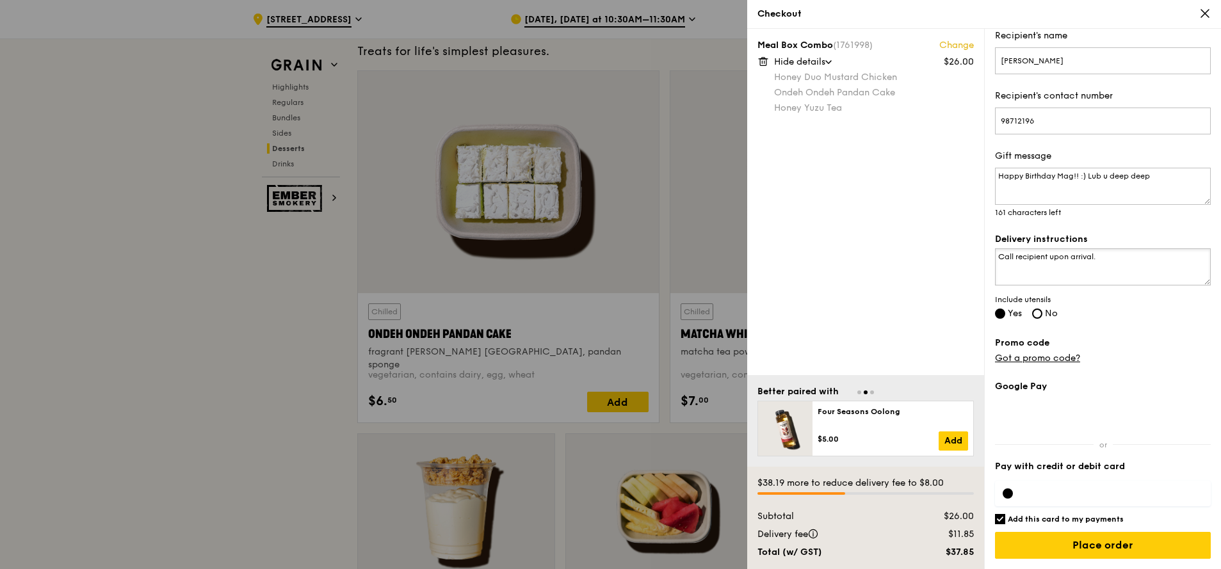
type textarea "Call recipient upon arrival."
click at [999, 520] on input "Add this card to my payments" at bounding box center [1000, 519] width 10 height 10
checkbox input "false"
click at [1011, 494] on div at bounding box center [1007, 493] width 10 height 10
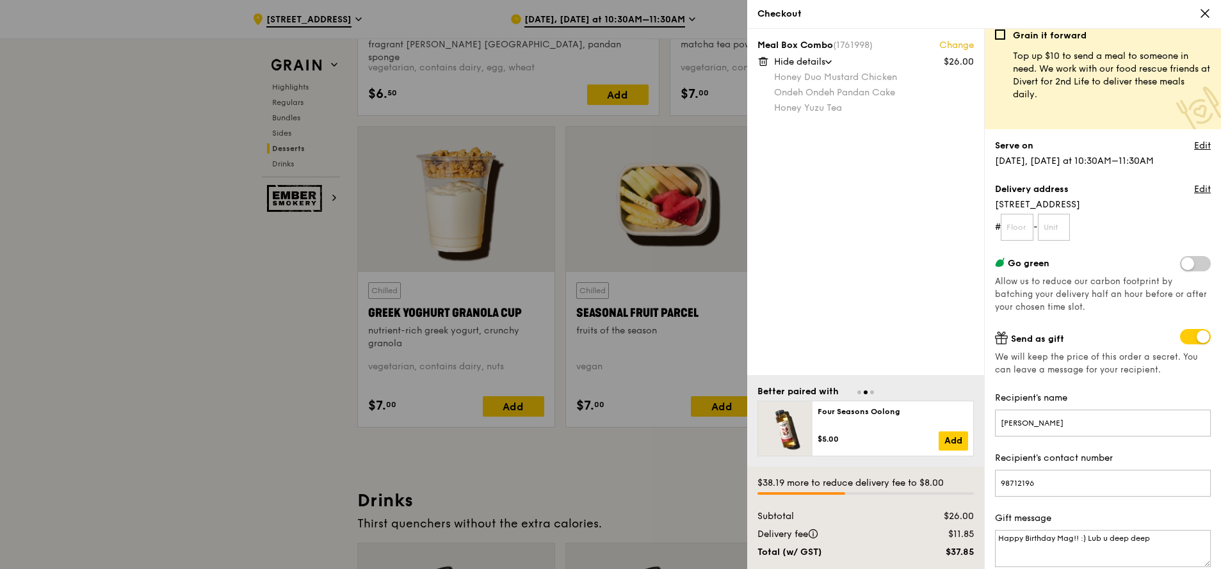
scroll to position [0, 0]
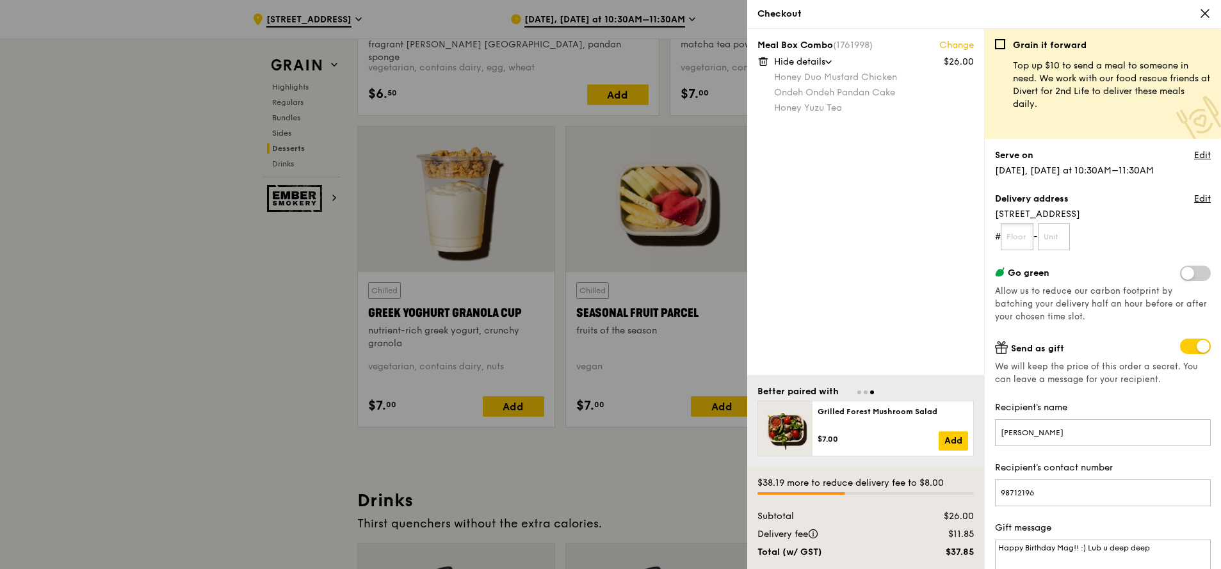
click at [1013, 236] on input "text" at bounding box center [1016, 236] width 33 height 27
type input "01"
click at [1055, 239] on input "text" at bounding box center [1054, 236] width 33 height 27
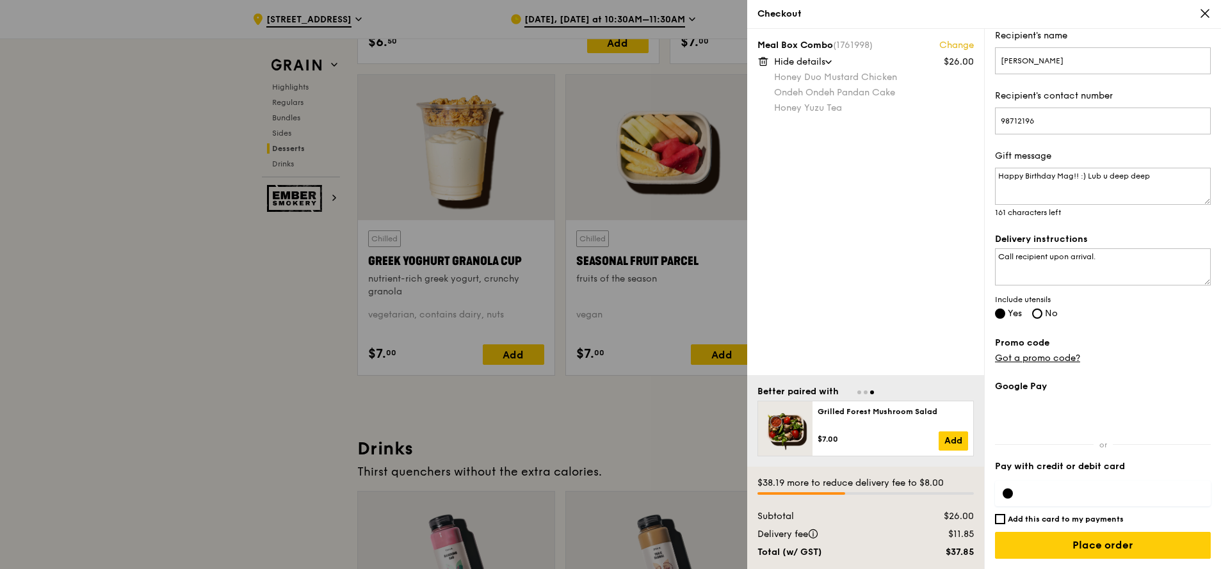
scroll to position [4068, 0]
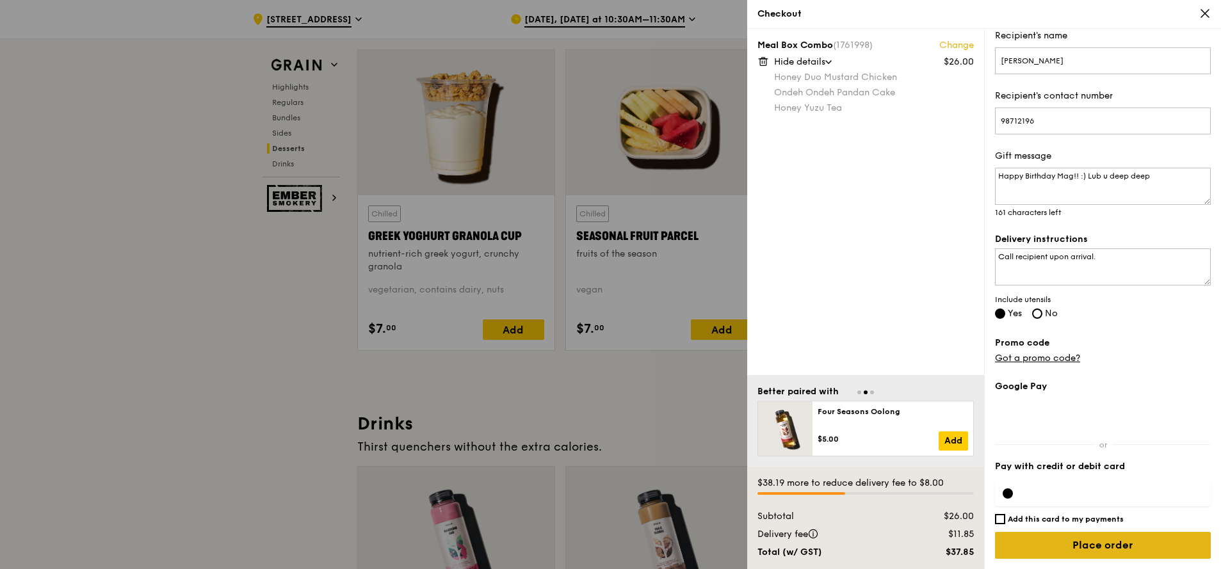
type input "00"
click at [1090, 541] on input "Place order" at bounding box center [1103, 545] width 216 height 27
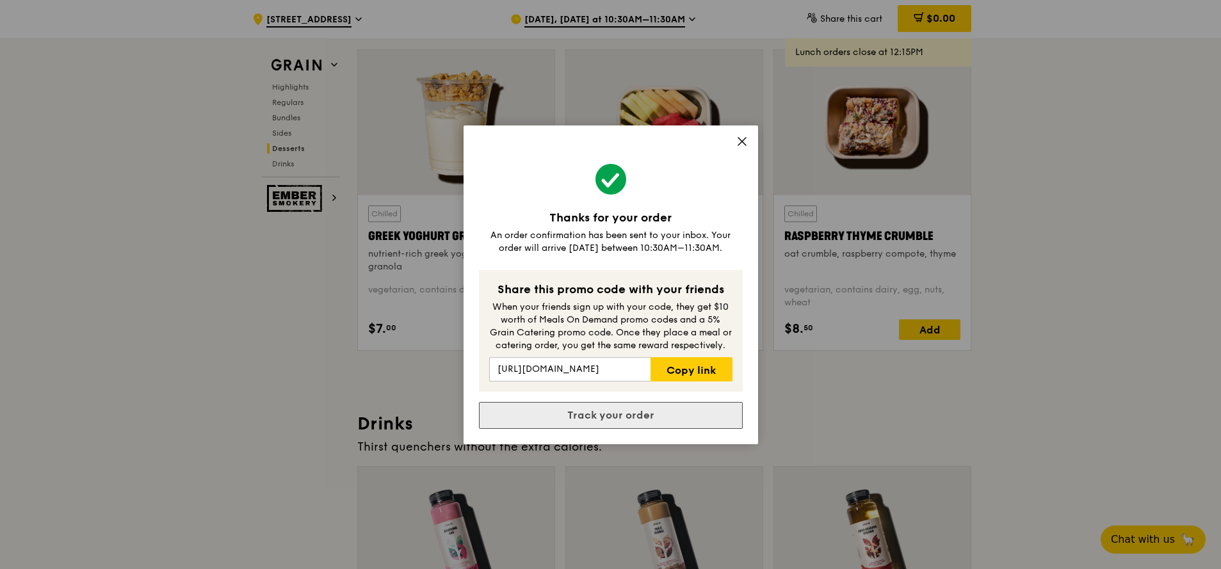
click at [625, 419] on link "Track your order" at bounding box center [611, 415] width 264 height 27
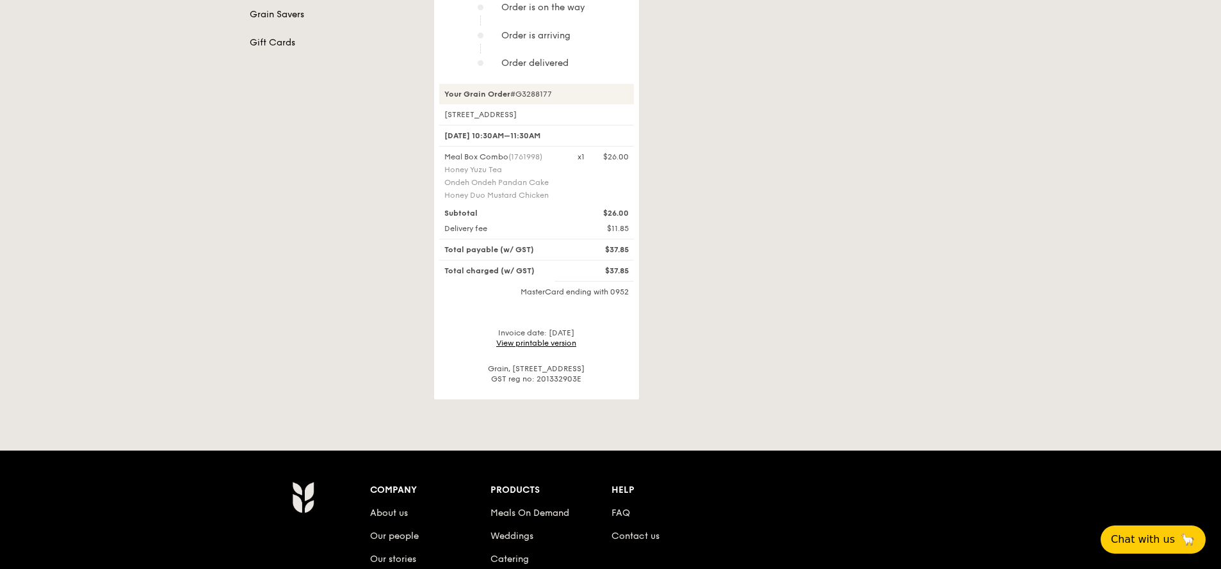
scroll to position [384, 0]
